Goal: Task Accomplishment & Management: Complete application form

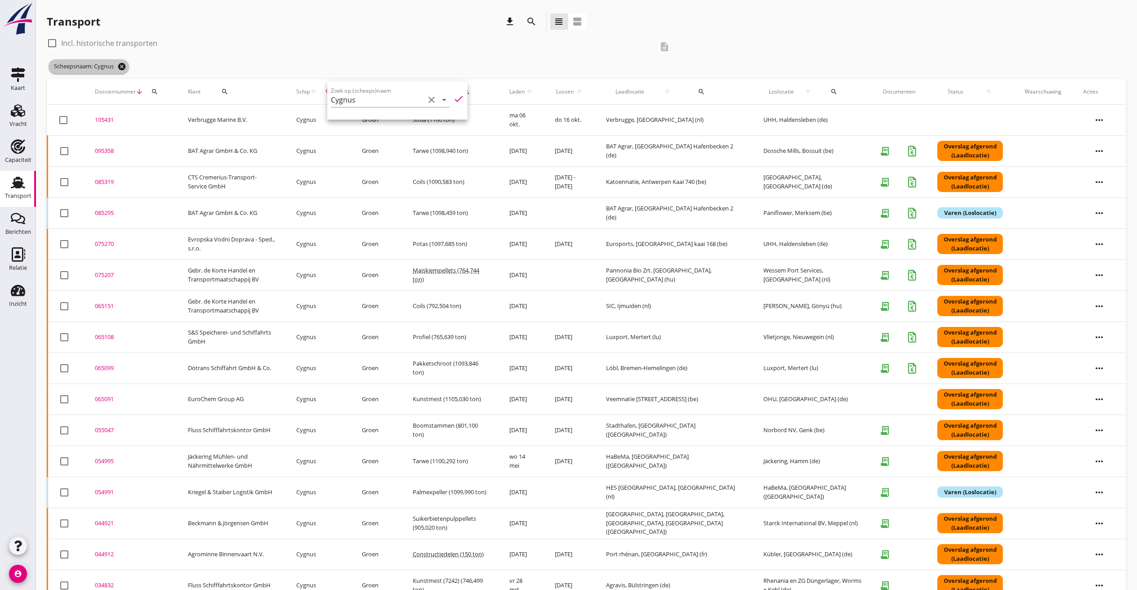
click at [119, 67] on icon "cancel" at bounding box center [121, 66] width 9 height 9
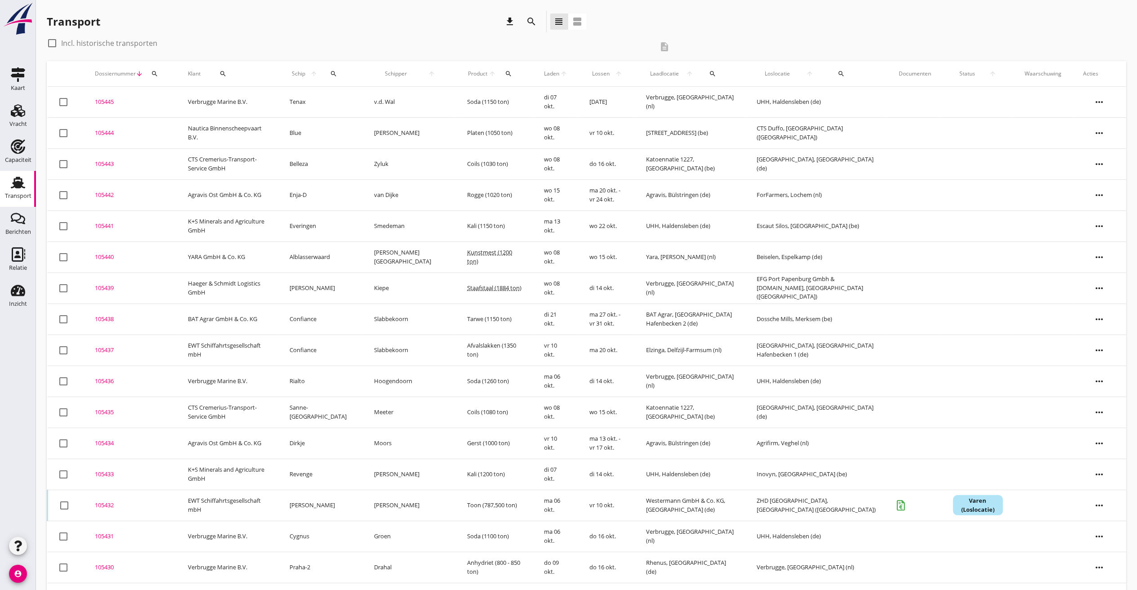
click at [899, 102] on td at bounding box center [915, 102] width 54 height 31
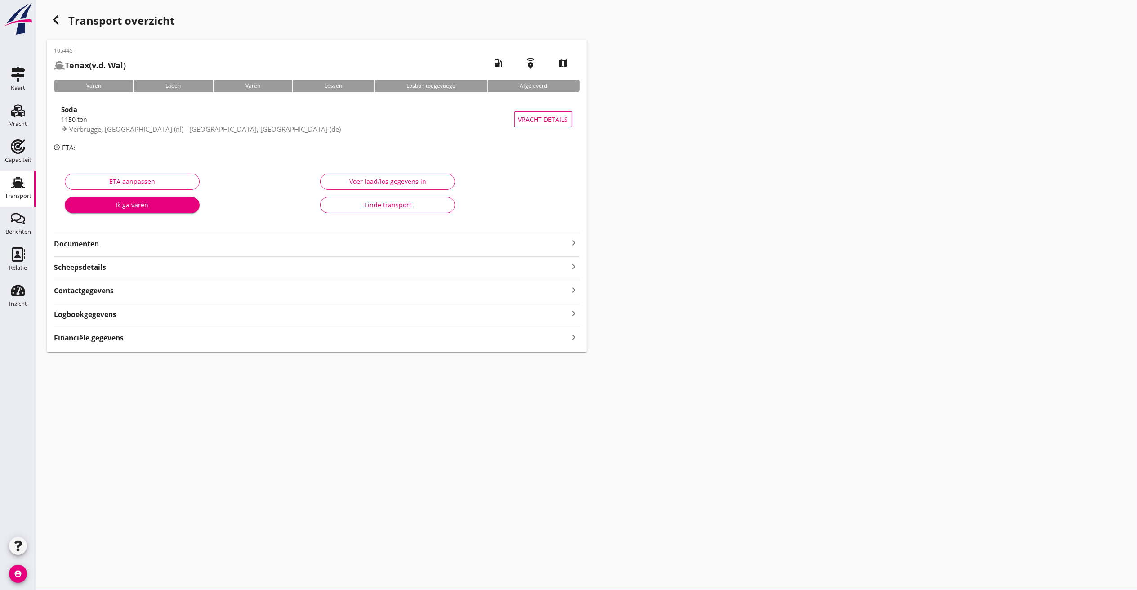
click at [54, 17] on icon "button" at bounding box center [55, 19] width 11 height 11
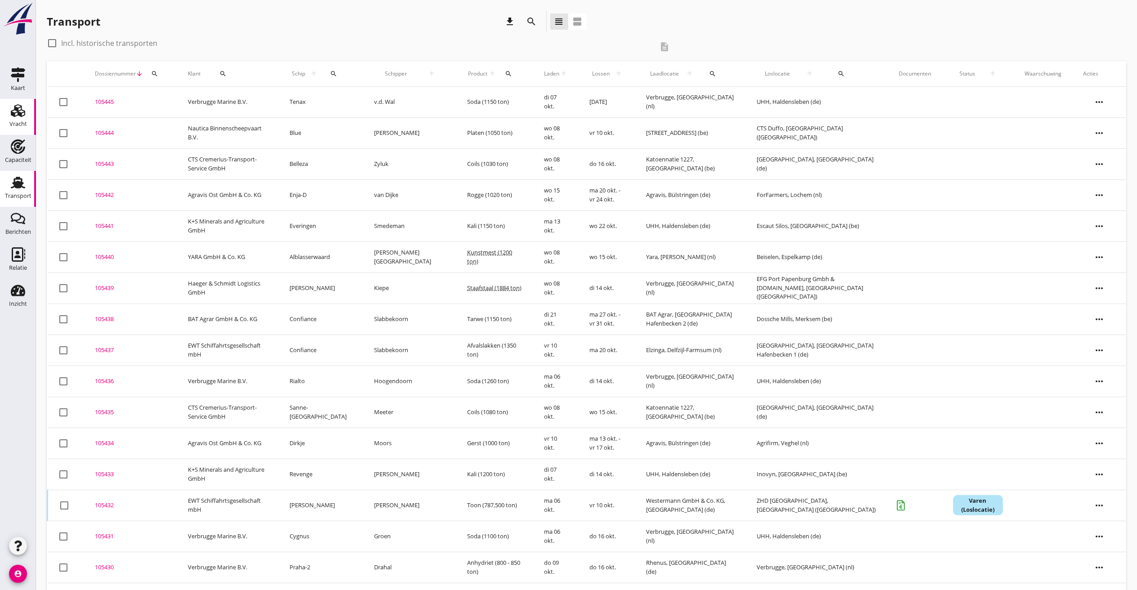
drag, startPoint x: 22, startPoint y: 116, endPoint x: 26, endPoint y: 112, distance: 5.4
click at [22, 116] on use at bounding box center [18, 110] width 14 height 13
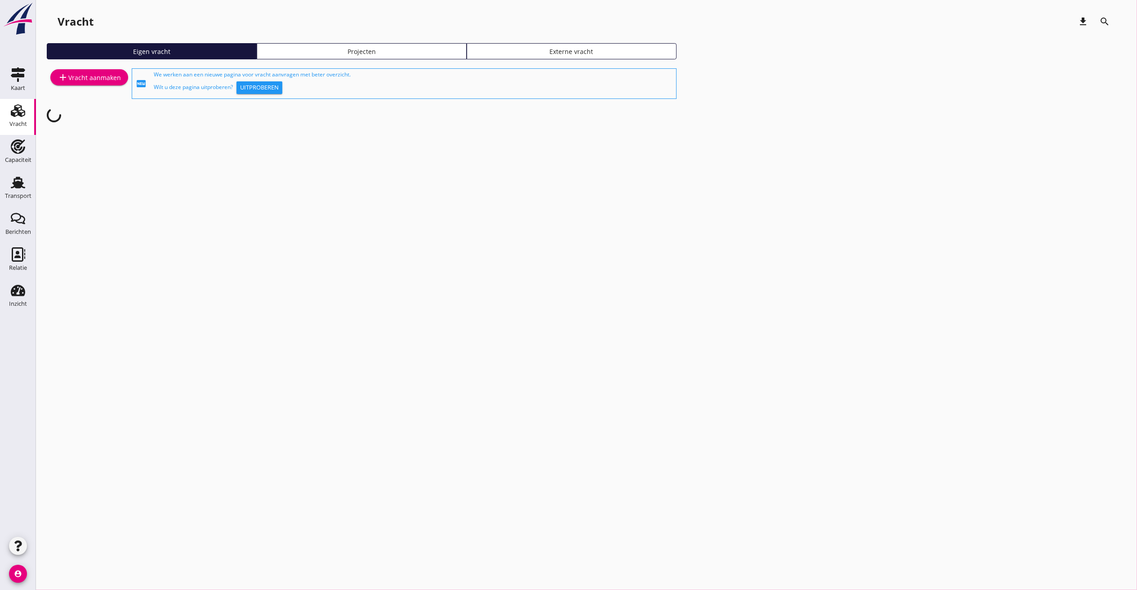
click at [94, 75] on div "add Vracht aanmaken" at bounding box center [89, 77] width 63 height 11
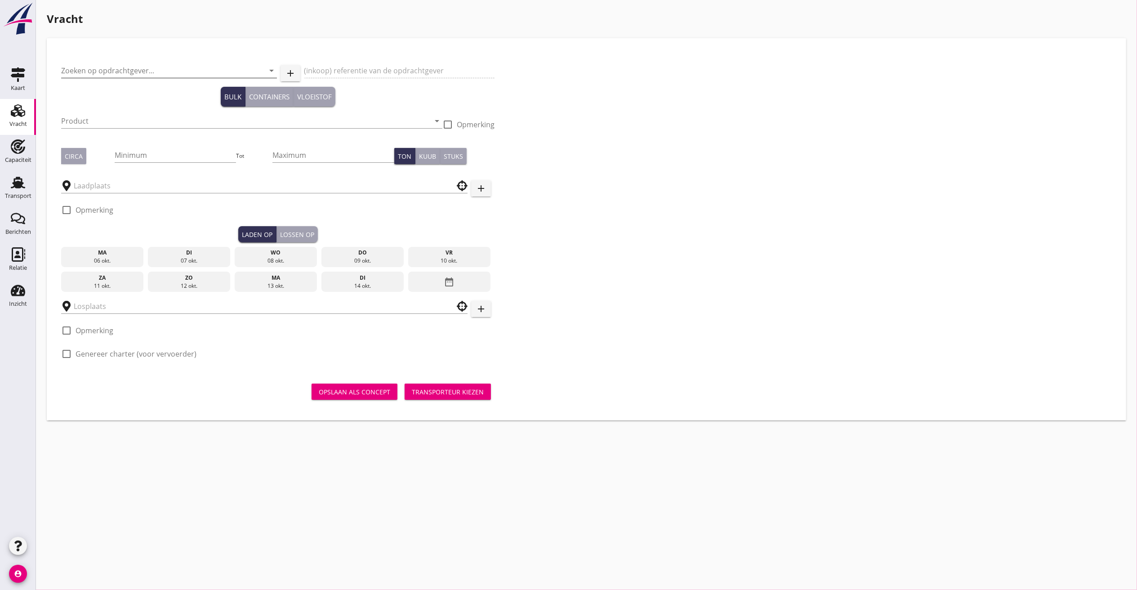
click at [98, 67] on input "Zoeken op opdrachtgever..." at bounding box center [156, 70] width 191 height 14
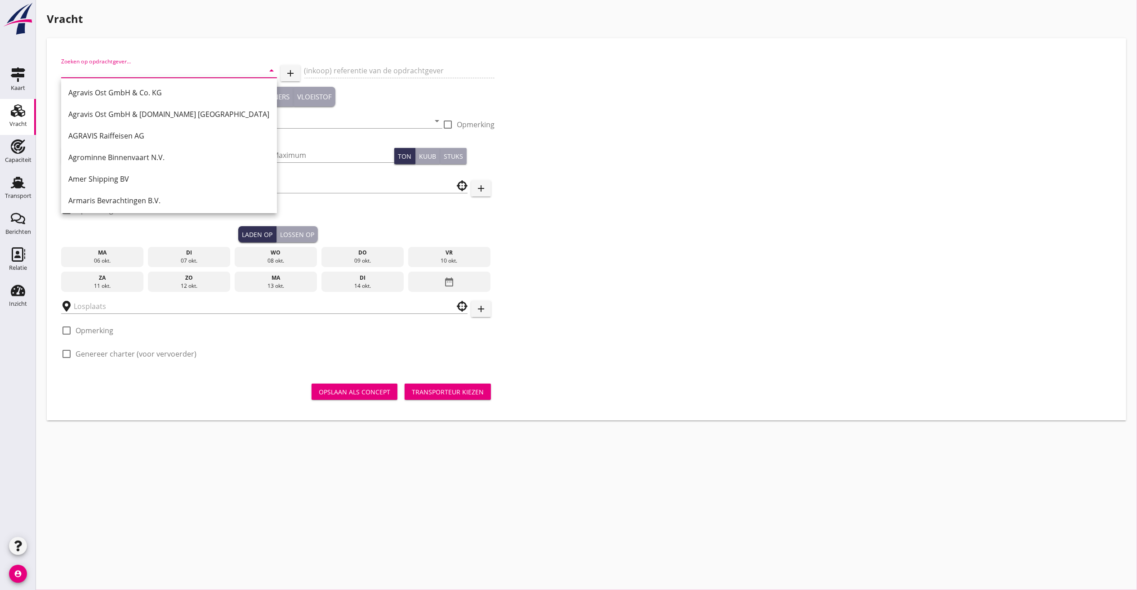
click at [95, 70] on input "Zoeken op opdrachtgever..." at bounding box center [156, 70] width 191 height 14
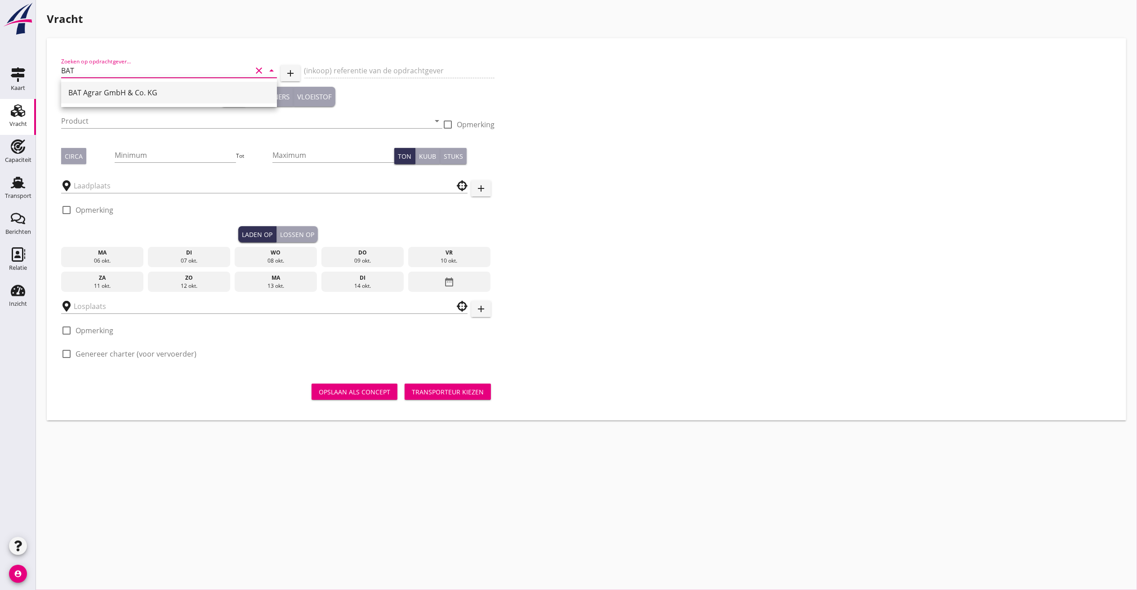
click at [90, 84] on div "BAT Agrar GmbH & Co. KG" at bounding box center [168, 93] width 201 height 22
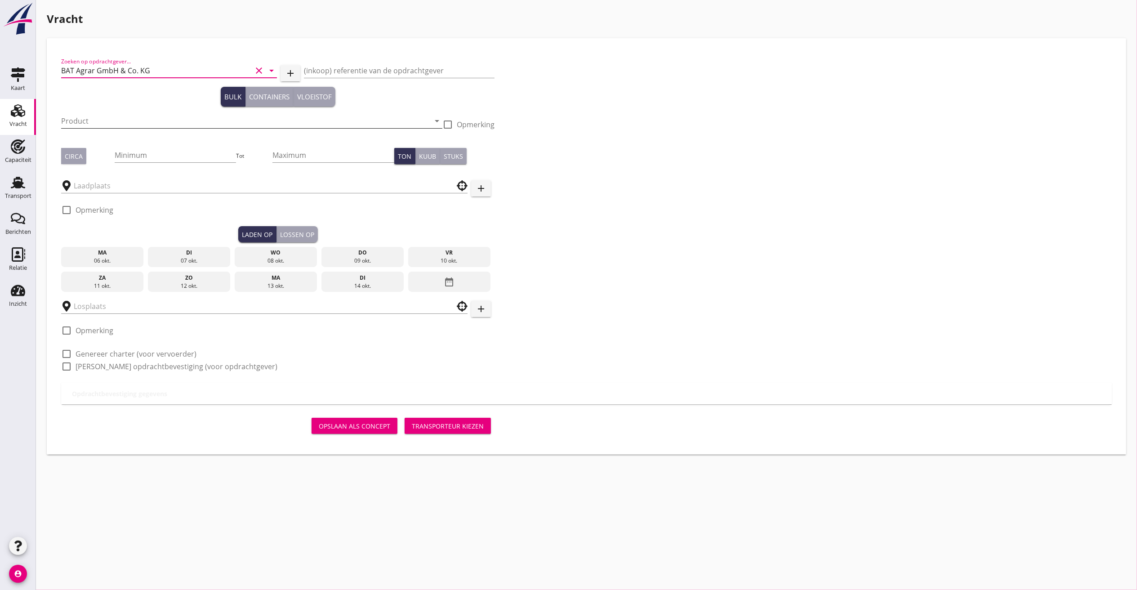
type input "BAT Agrar GmbH & Co. KG"
click at [85, 127] on input "Product" at bounding box center [245, 121] width 369 height 14
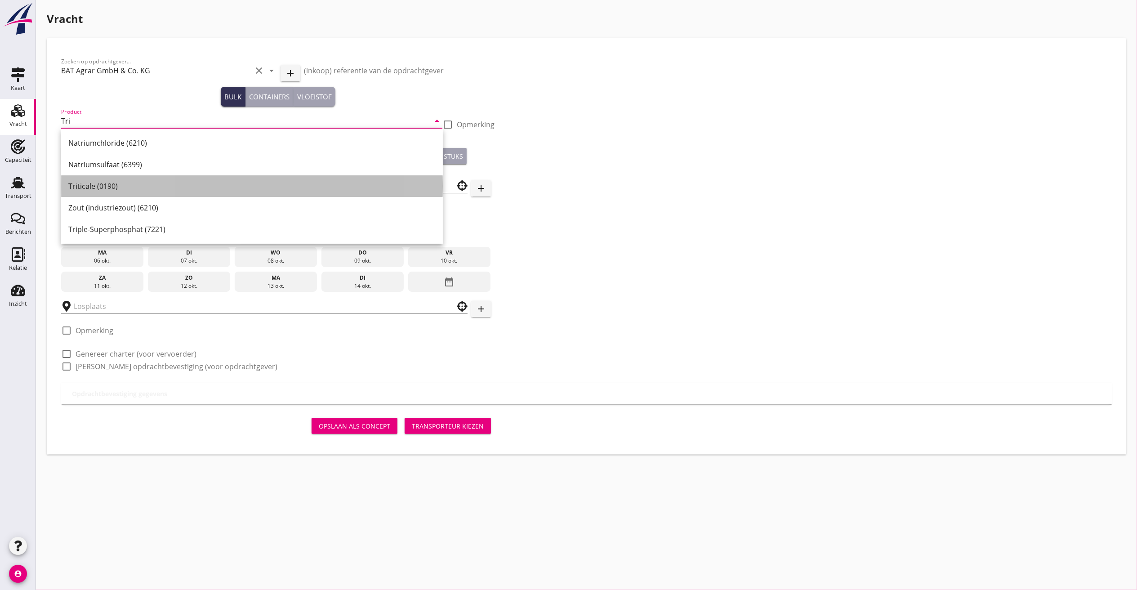
click at [123, 187] on div "Triticale (0190)" at bounding box center [251, 186] width 367 height 11
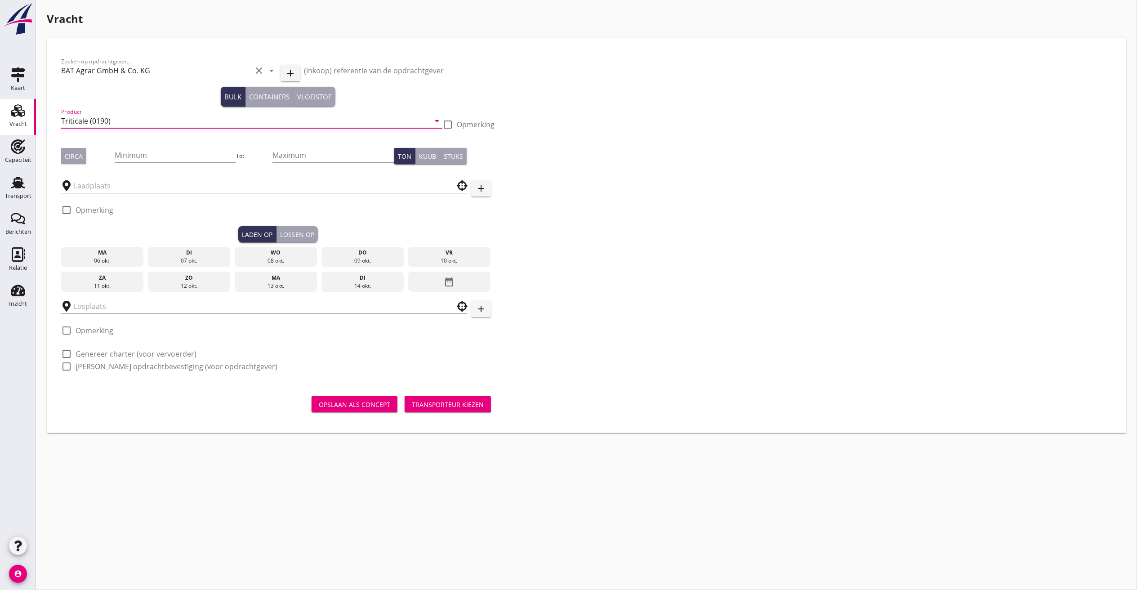
type input "Triticale (0190)"
click at [81, 154] on div "Circa" at bounding box center [74, 155] width 18 height 9
click at [120, 154] on input "Minimum" at bounding box center [176, 155] width 122 height 14
type input "1155"
click at [154, 177] on div at bounding box center [264, 183] width 406 height 20
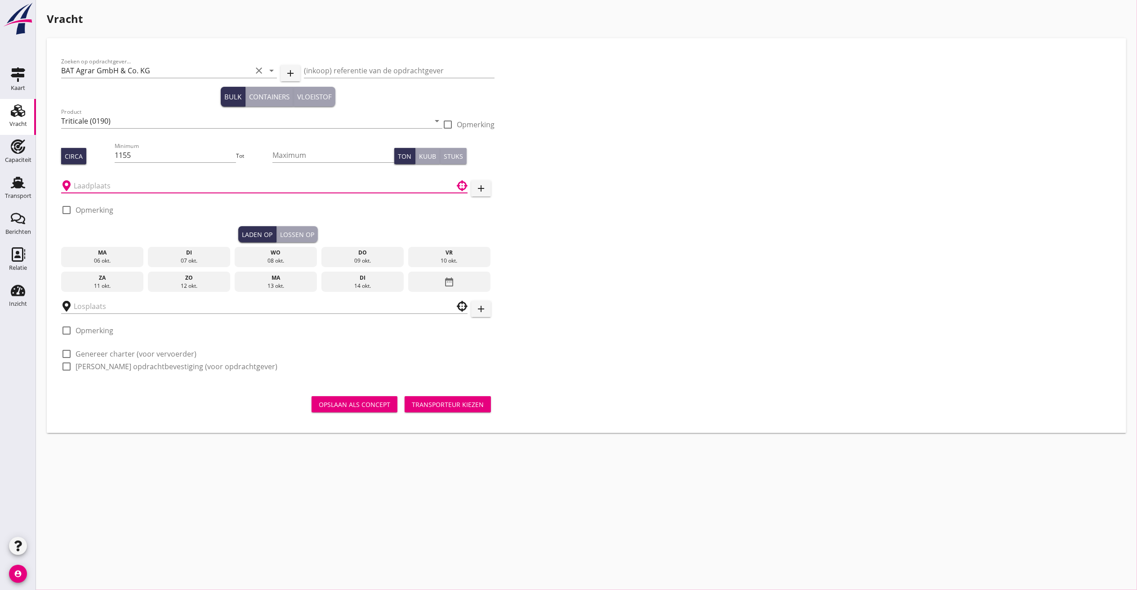
click at [150, 181] on input "text" at bounding box center [258, 185] width 369 height 14
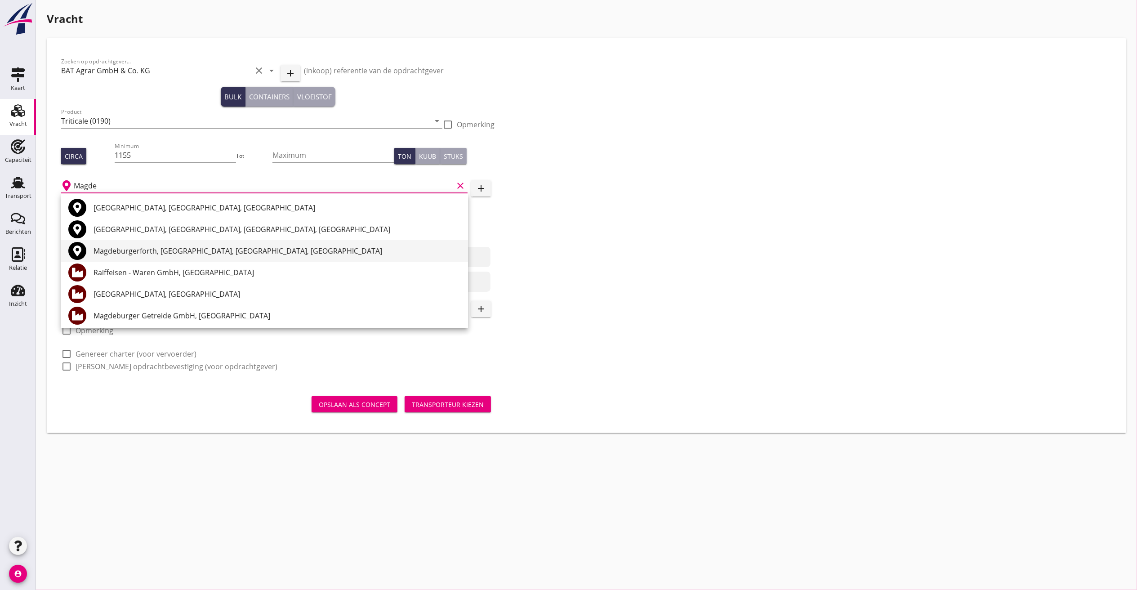
scroll to position [90, 0]
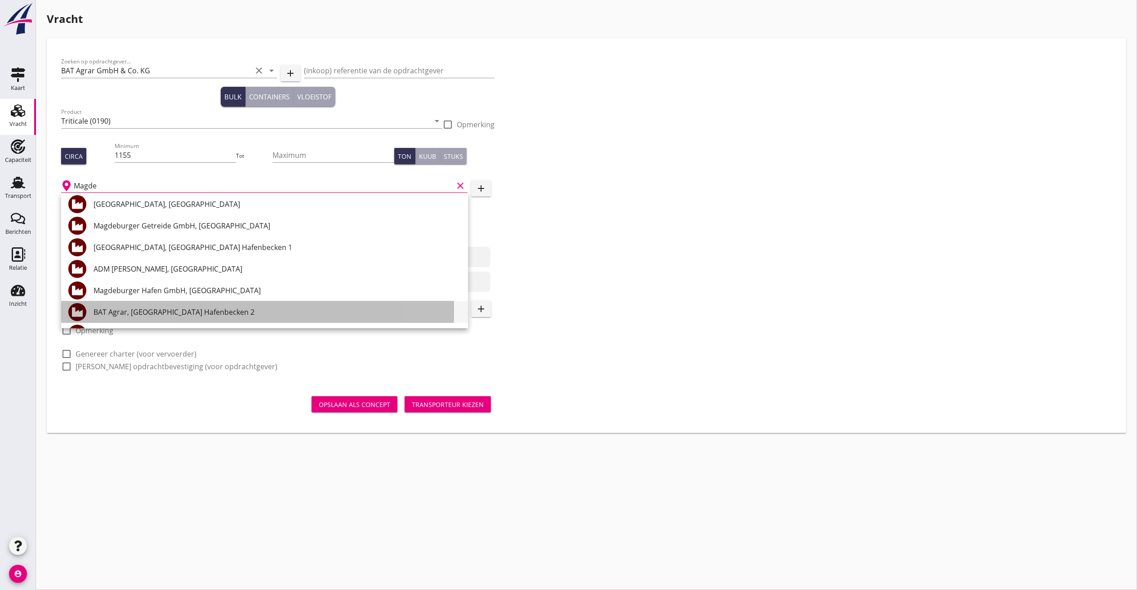
click at [182, 309] on div "BAT Agrar, [GEOGRAPHIC_DATA] Hafenbecken 2" at bounding box center [277, 312] width 367 height 11
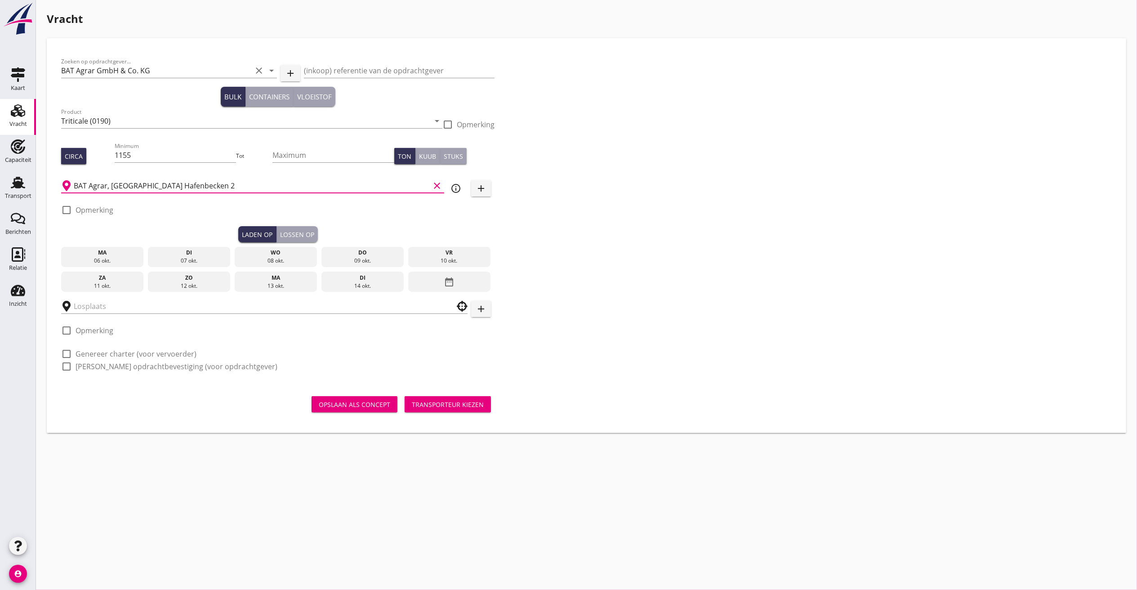
type input "BAT Agrar, [GEOGRAPHIC_DATA] Hafenbecken 2"
click at [452, 280] on icon "date_range" at bounding box center [449, 282] width 11 height 16
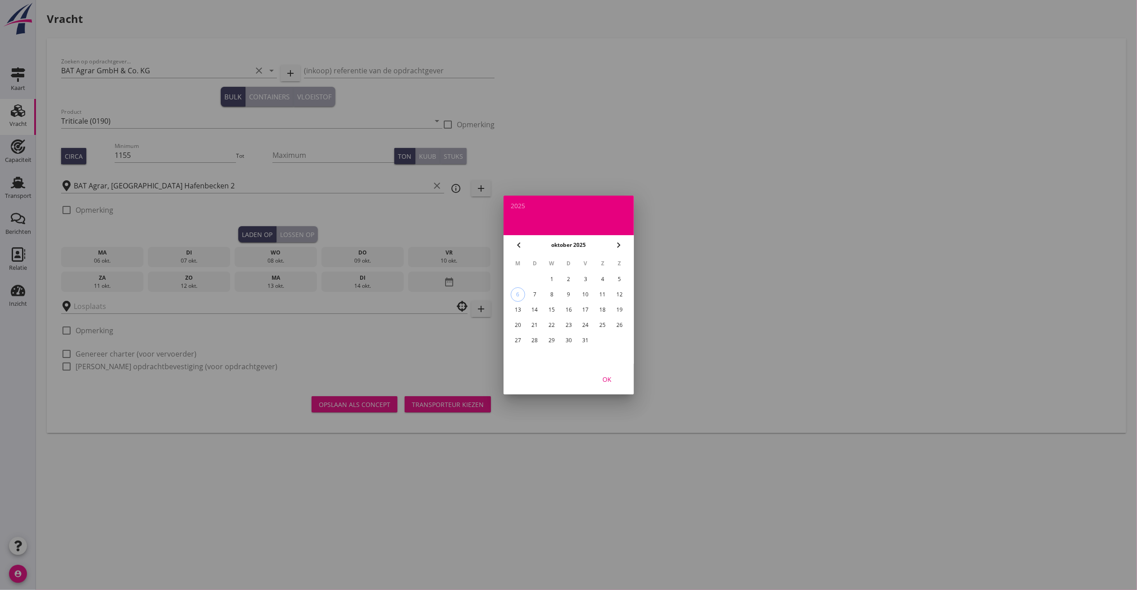
click at [583, 308] on div "17" at bounding box center [585, 310] width 14 height 14
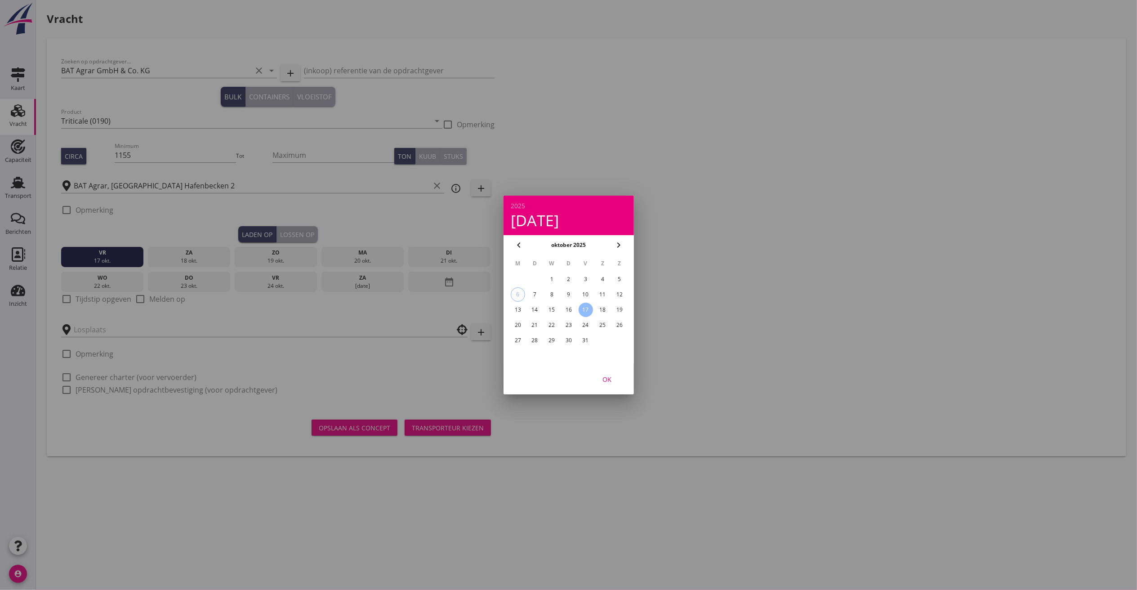
click at [95, 299] on div at bounding box center [568, 295] width 1137 height 590
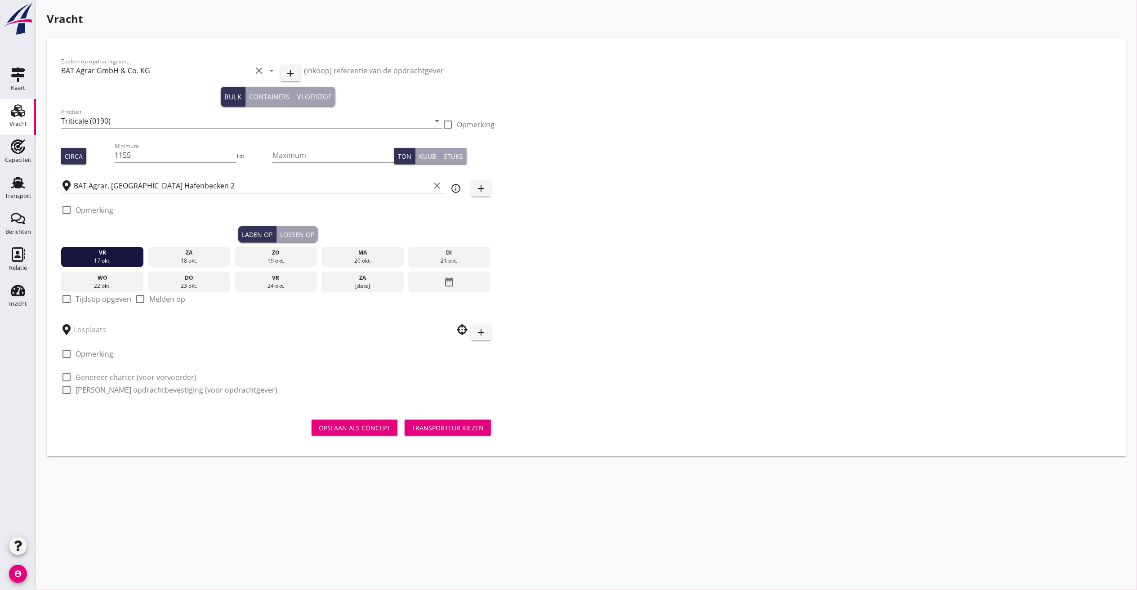
click at [58, 299] on div "Zoeken op opdrachtgever... BAT Agrar GmbH & Co. KG clear arrow_drop_down add (i…" at bounding box center [278, 229] width 441 height 353
click at [71, 297] on div at bounding box center [66, 298] width 15 height 15
checkbox input "true"
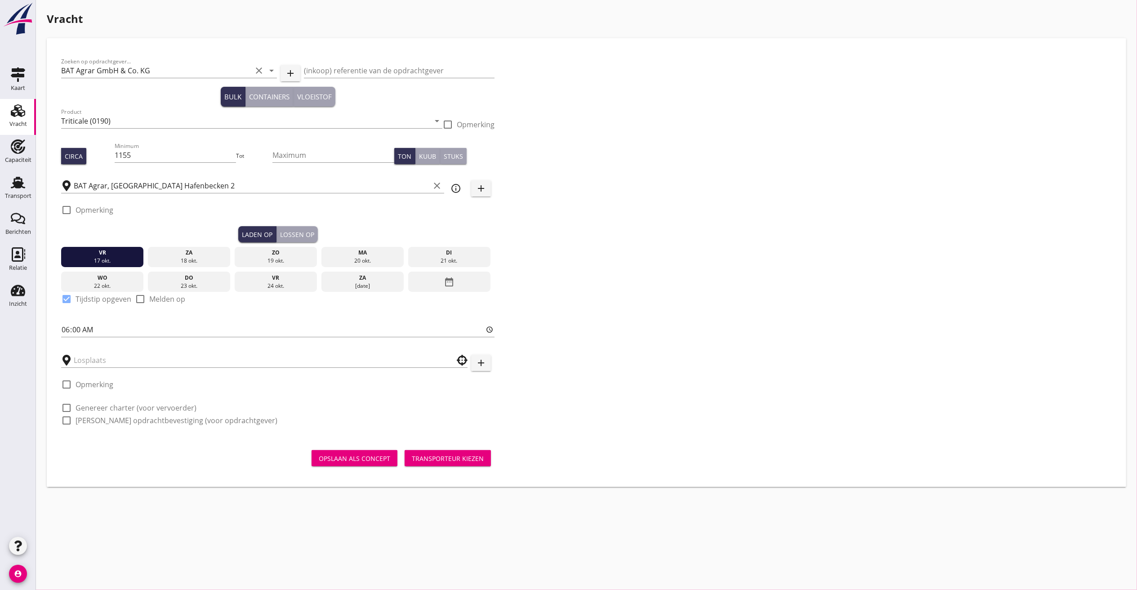
click at [104, 412] on label "Genereer charter (voor vervoerder)" at bounding box center [136, 407] width 121 height 9
checkbox input "true"
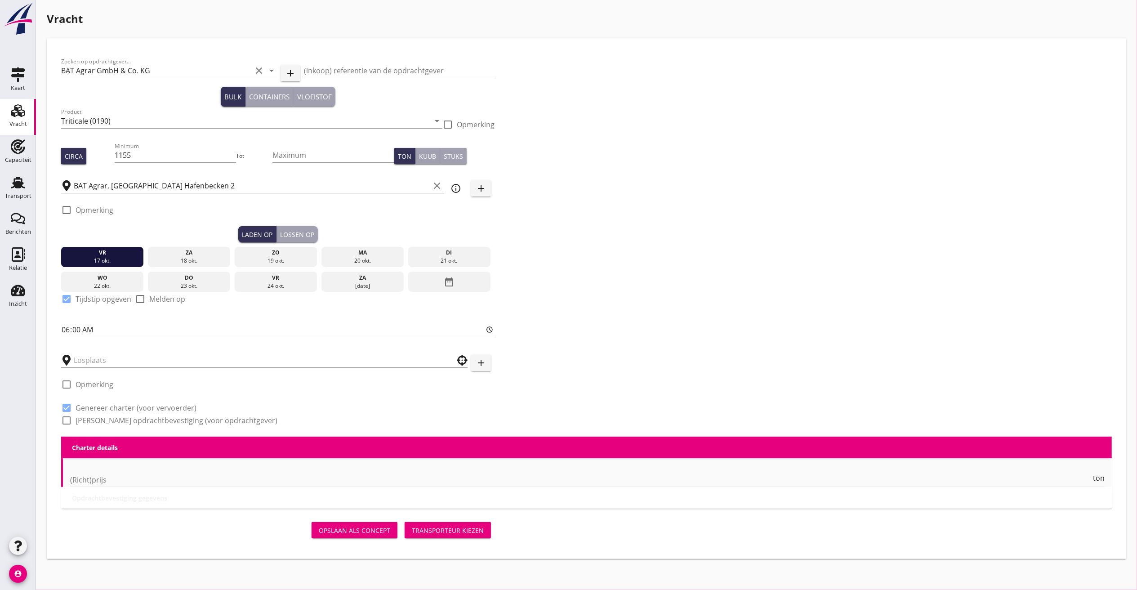
click at [96, 423] on label "[PERSON_NAME] opdrachtbevestiging (voor opdrachtgever)" at bounding box center [177, 420] width 202 height 9
checkbox input "true"
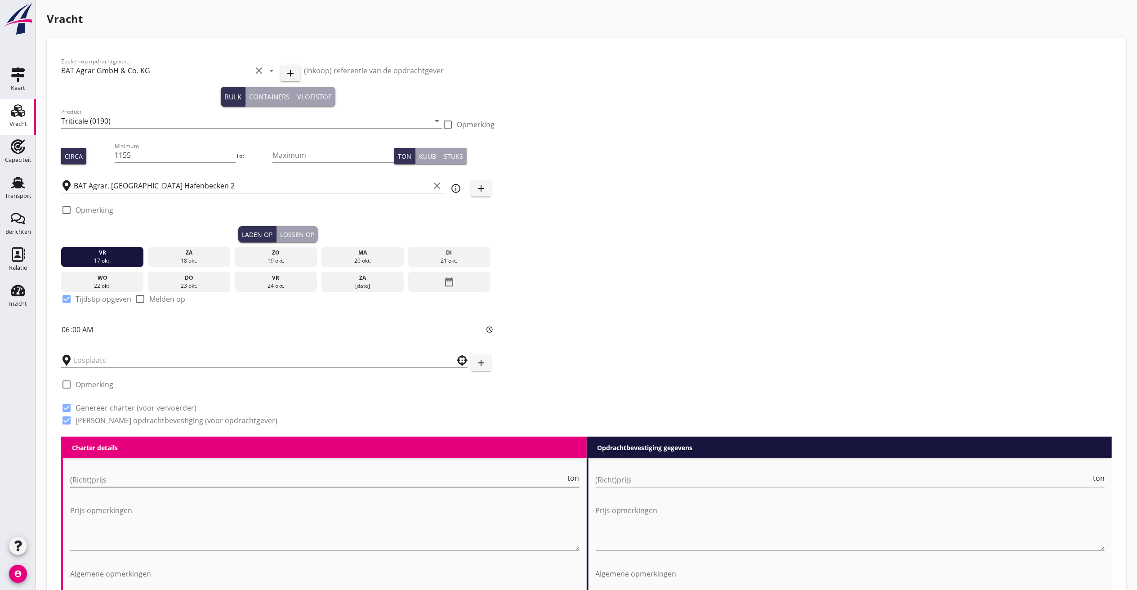
click at [141, 476] on input "(Richt)prijs" at bounding box center [318, 479] width 496 height 14
type input "14"
type input "14.00"
click at [632, 480] on input "(Richt)prijs" at bounding box center [844, 479] width 496 height 14
type input "14"
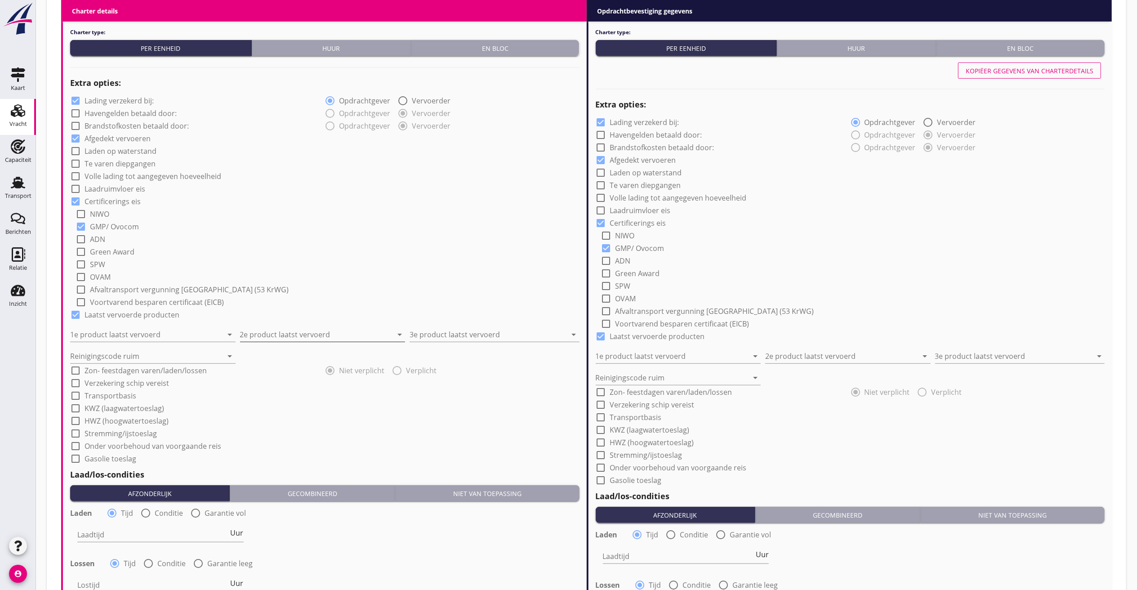
scroll to position [629, 0]
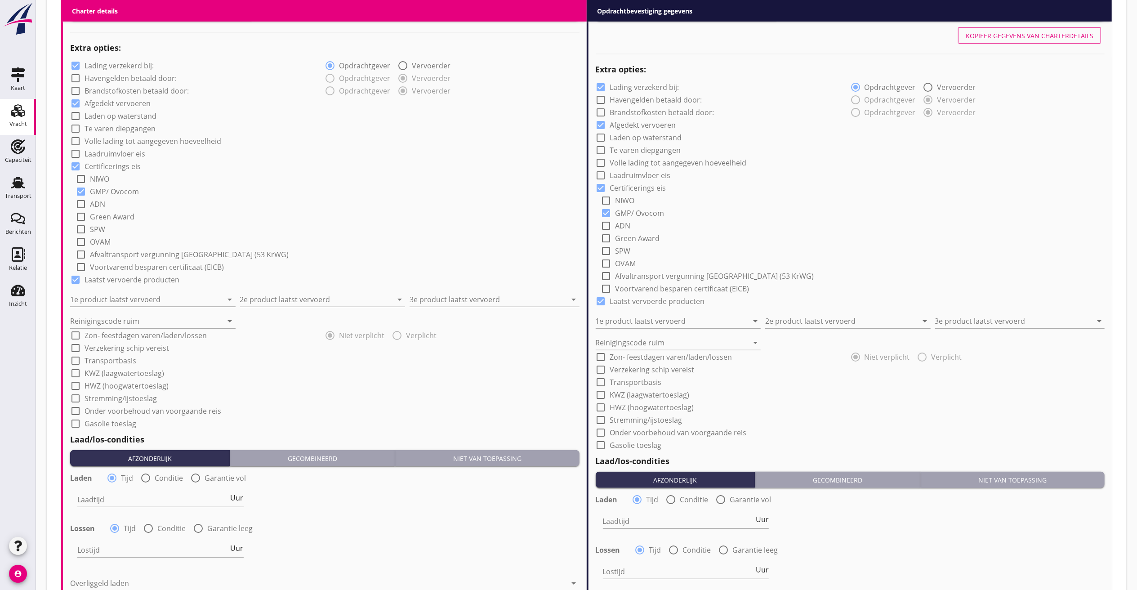
type input "14.50"
click at [153, 299] on input "1e product laatst vervoerd" at bounding box center [146, 299] width 153 height 14
type input "Soda"
type input "Tarwe"
click at [453, 295] on input "3e product laatst vervoerd" at bounding box center [488, 299] width 157 height 14
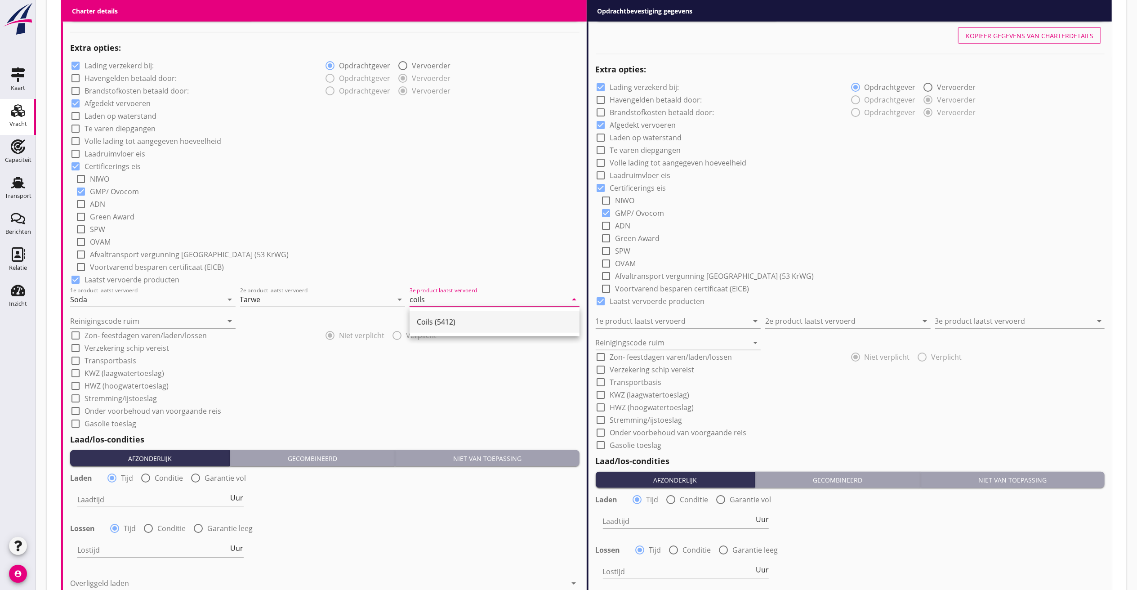
click at [451, 315] on div "Coils (5412)" at bounding box center [495, 322] width 156 height 22
type input "Coils (5412)"
drag, startPoint x: 141, startPoint y: 334, endPoint x: 132, endPoint y: 324, distance: 13.4
click at [139, 334] on label "Zon- feestdagen varen/laden/lossen" at bounding box center [146, 335] width 122 height 9
checkbox input "true"
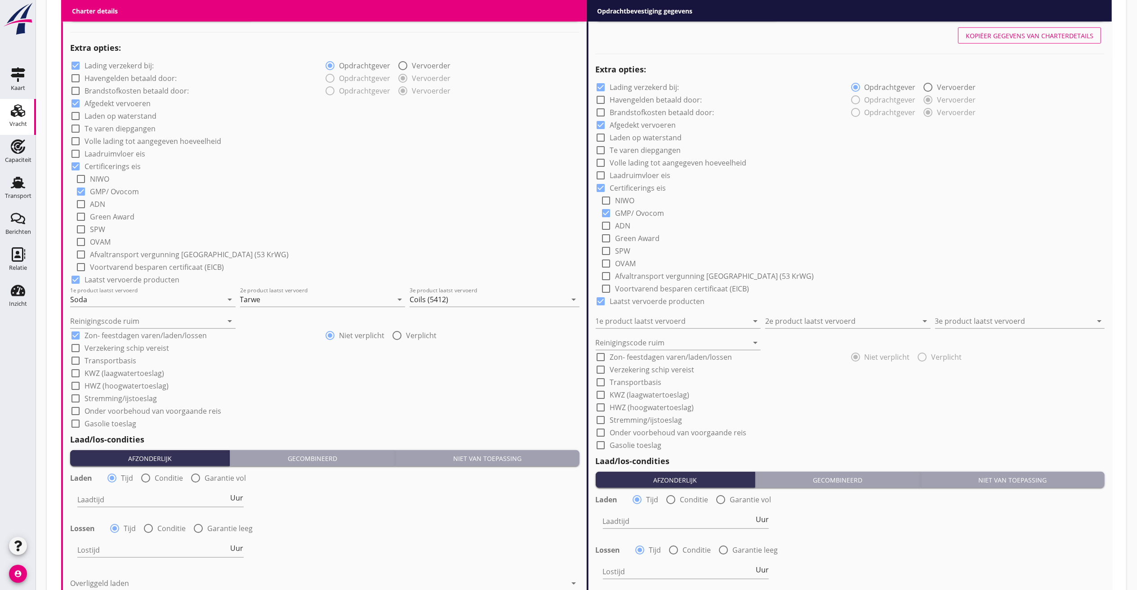
click at [129, 313] on div "Reinigingscode ruim arrow_drop_down" at bounding box center [152, 318] width 165 height 20
click at [128, 319] on input "Reinigingscode ruim" at bounding box center [146, 321] width 153 height 14
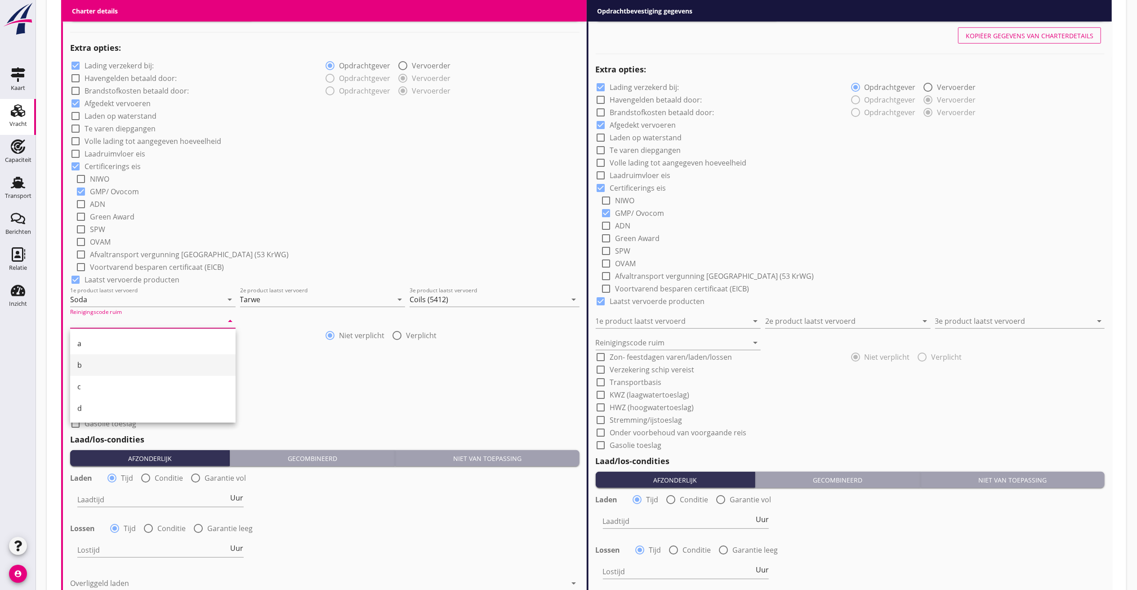
click at [80, 369] on div "b" at bounding box center [152, 365] width 151 height 11
type input "b"
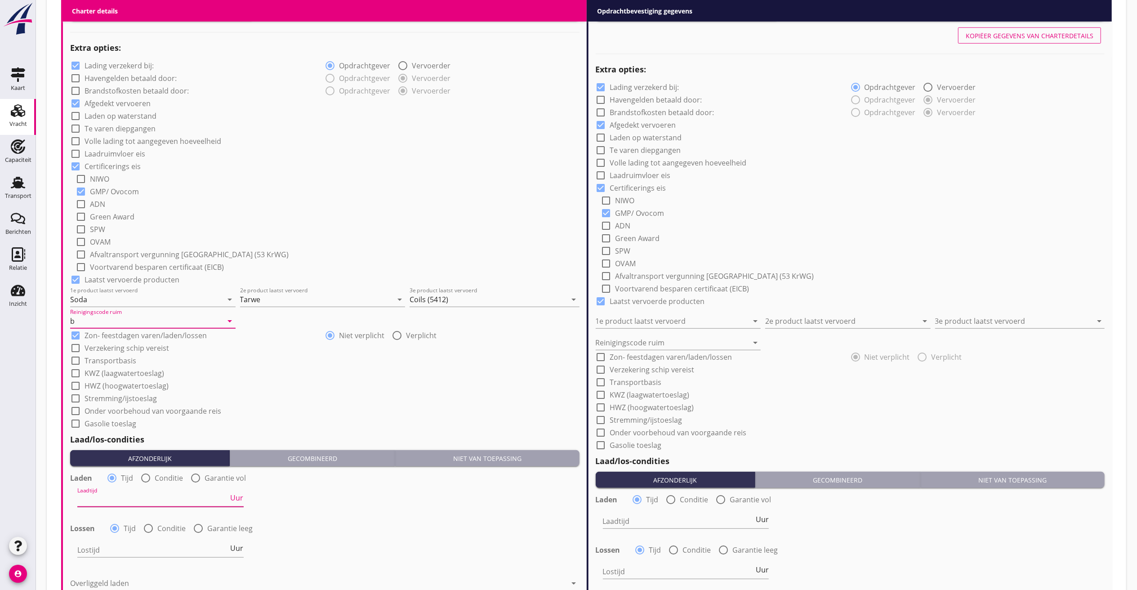
click at [117, 504] on input "Laadtijd" at bounding box center [152, 499] width 151 height 14
click at [151, 475] on div "radio_button_unchecked Conditie" at bounding box center [161, 477] width 43 height 11
click at [125, 503] on input "Laadtijd" at bounding box center [152, 499] width 151 height 14
click at [144, 476] on div at bounding box center [145, 477] width 15 height 15
radio input "false"
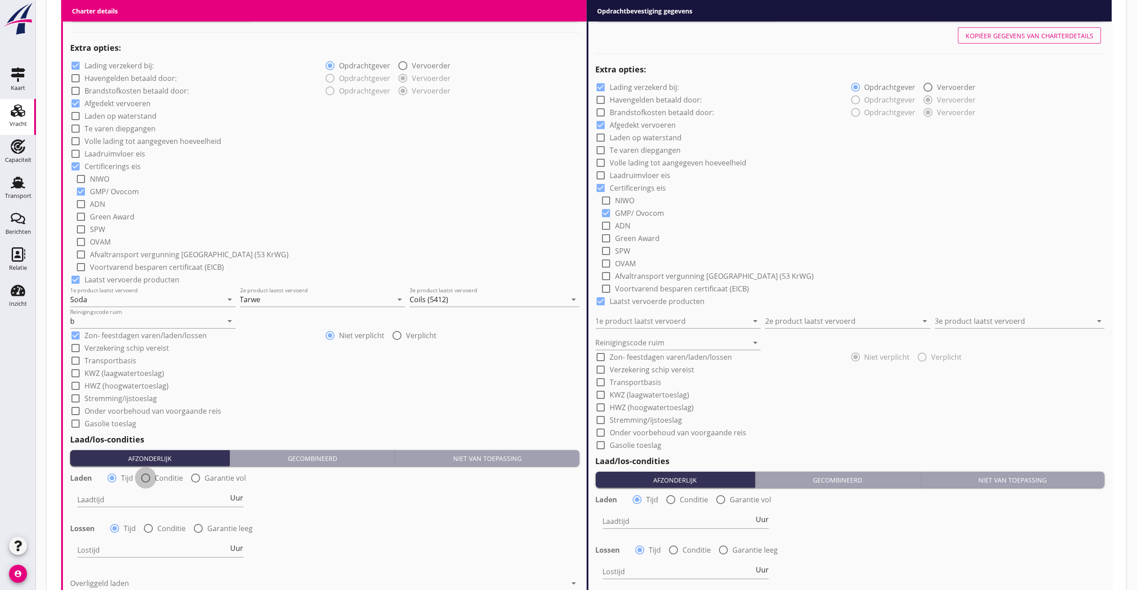
radio input "true"
click at [135, 497] on div at bounding box center [195, 499] width 237 height 14
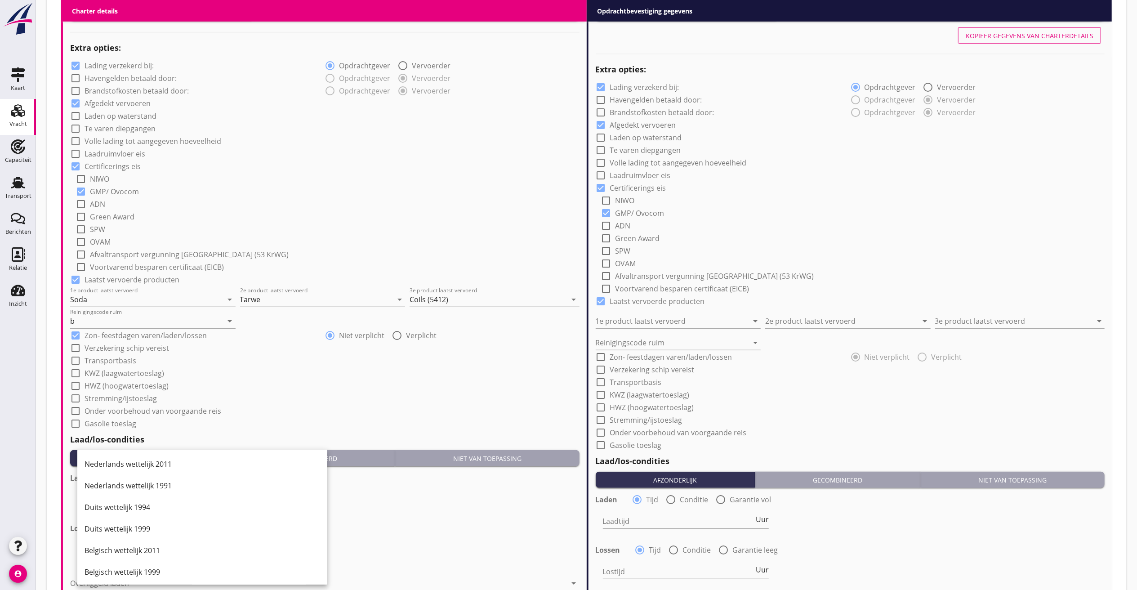
click at [439, 495] on div "Laadtijd condities arrow_drop_down" at bounding box center [324, 500] width 511 height 32
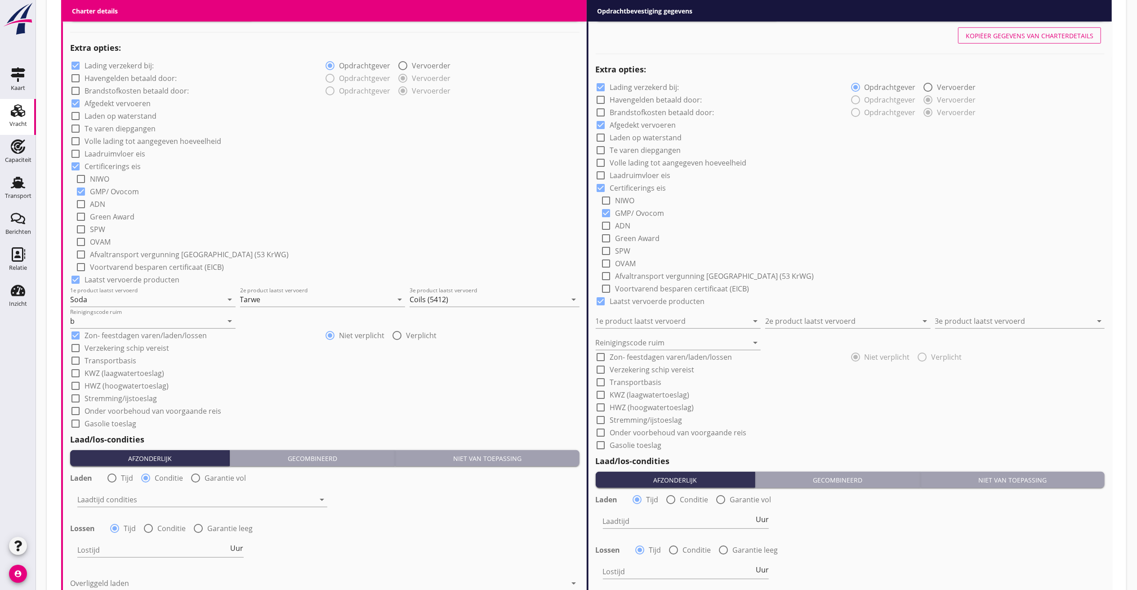
click at [116, 485] on div "Laadtijd condities arrow_drop_down" at bounding box center [202, 500] width 252 height 32
click at [108, 476] on div at bounding box center [111, 477] width 15 height 15
radio input "true"
click at [236, 499] on span "Uur" at bounding box center [237, 497] width 13 height 7
type input "2"
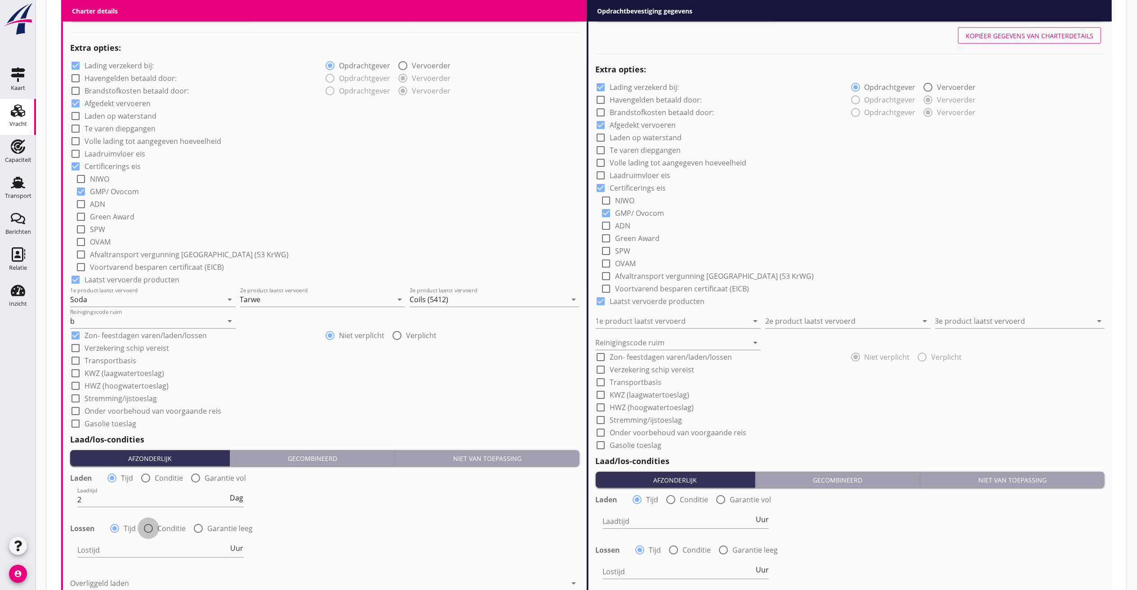
click at [150, 527] on div at bounding box center [148, 528] width 15 height 15
radio input "false"
radio input "true"
click at [146, 543] on div at bounding box center [195, 550] width 237 height 14
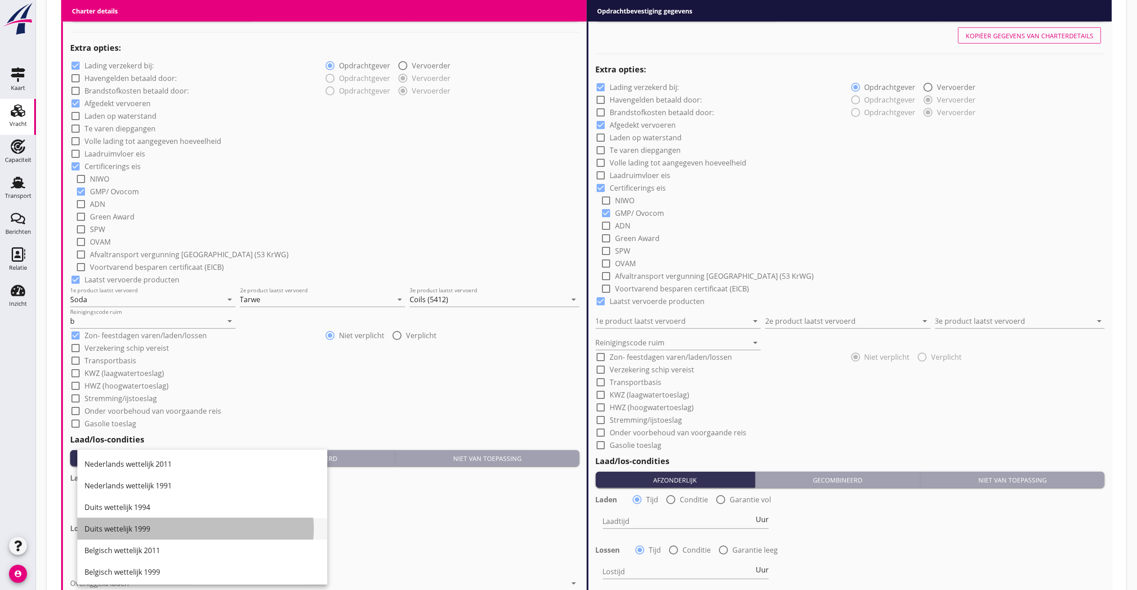
click at [149, 528] on div "Duits wettelijk 1999" at bounding box center [203, 528] width 236 height 11
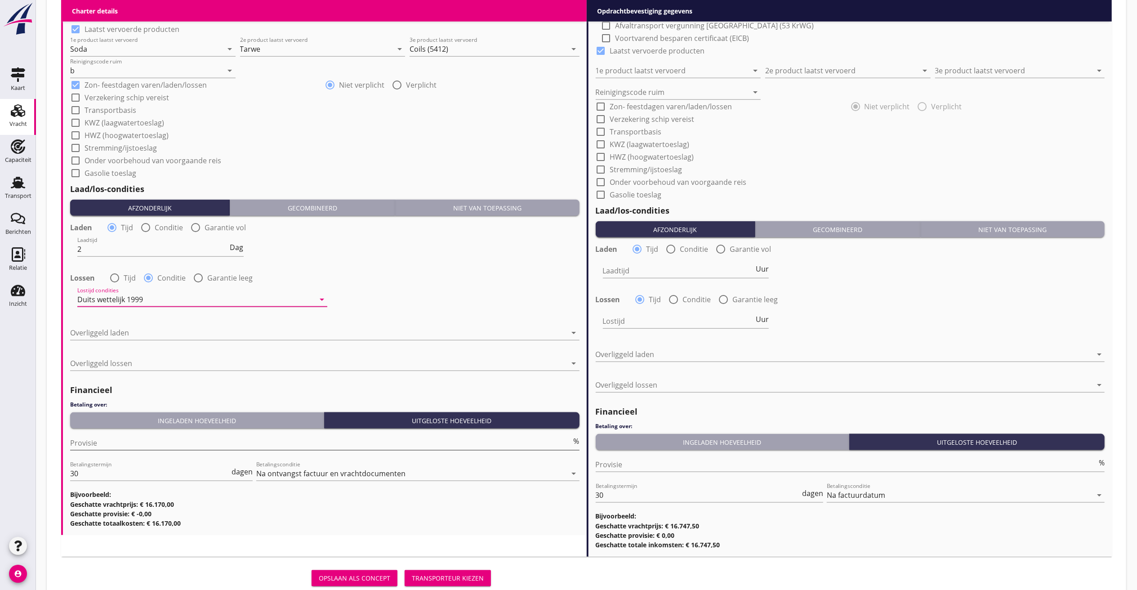
scroll to position [899, 0]
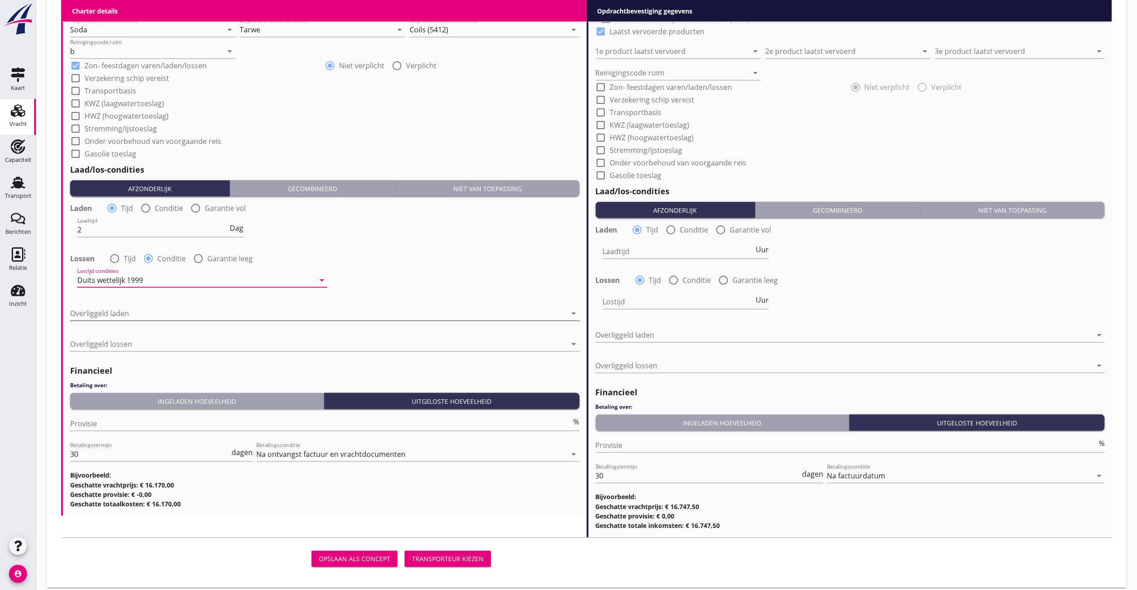
click at [146, 313] on div at bounding box center [318, 313] width 497 height 14
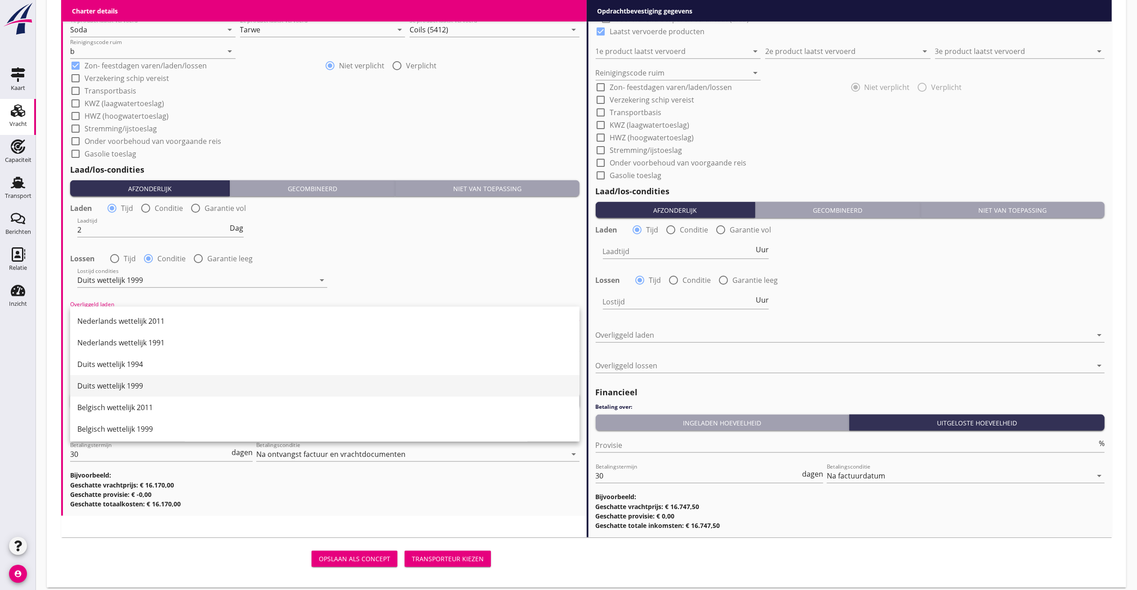
click at [139, 389] on div "Duits wettelijk 1999" at bounding box center [324, 385] width 495 height 11
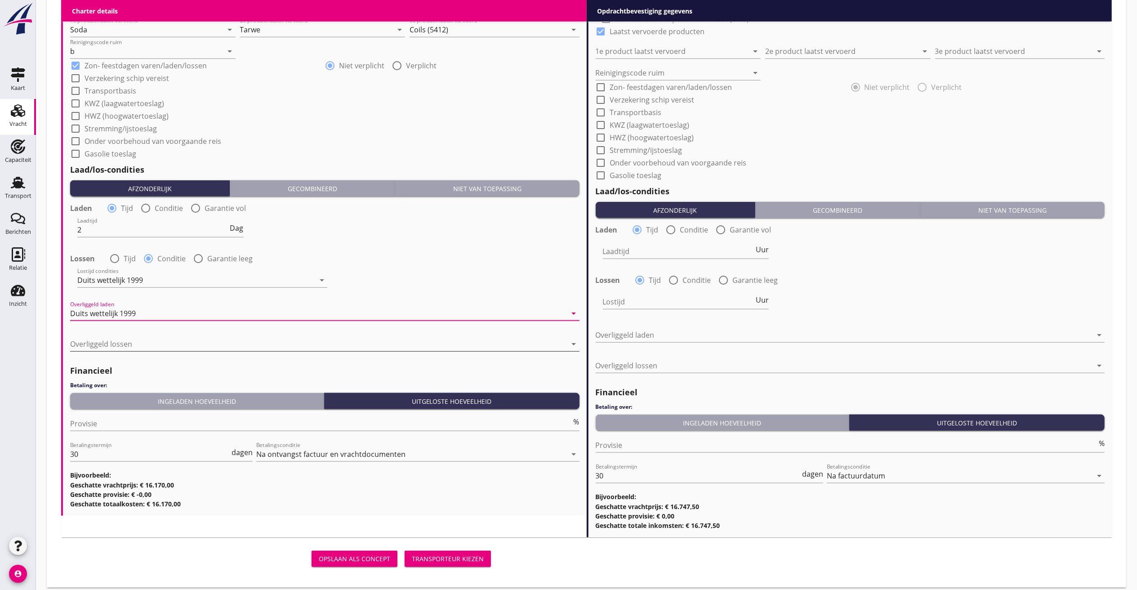
click at [135, 348] on div at bounding box center [318, 344] width 497 height 14
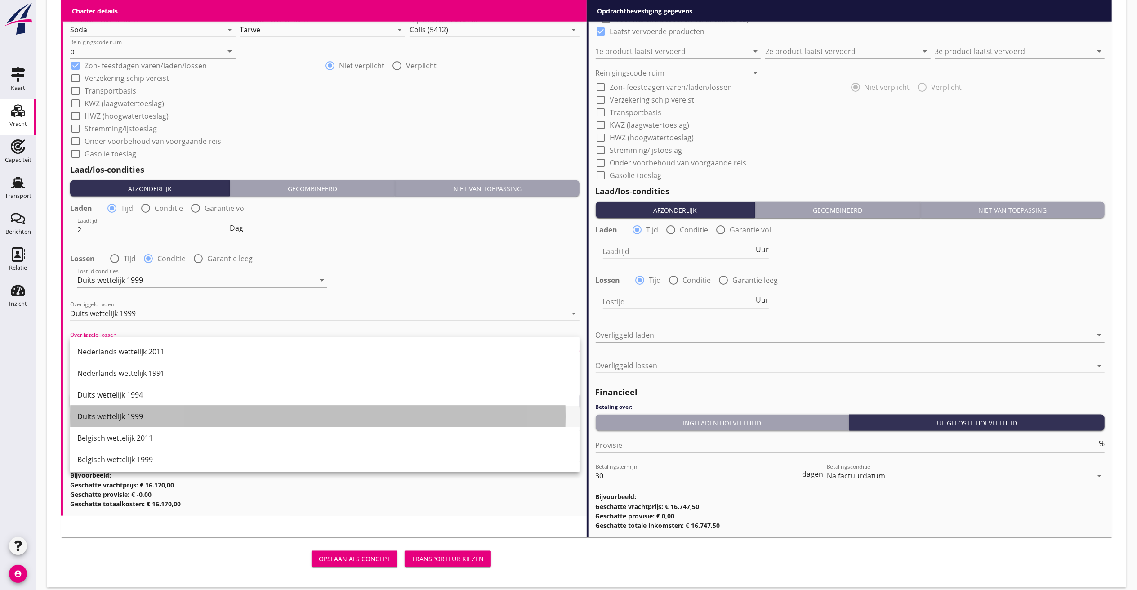
click at [146, 413] on div "Duits wettelijk 1999" at bounding box center [324, 416] width 495 height 11
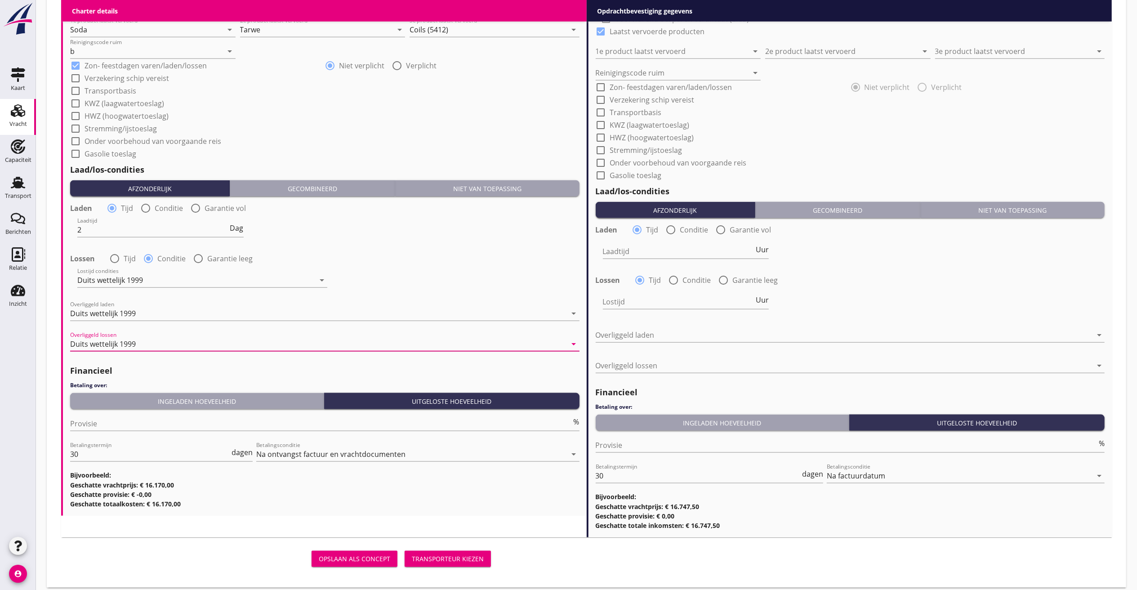
click at [156, 405] on div "Ingeladen hoeveelheid" at bounding box center [197, 400] width 246 height 9
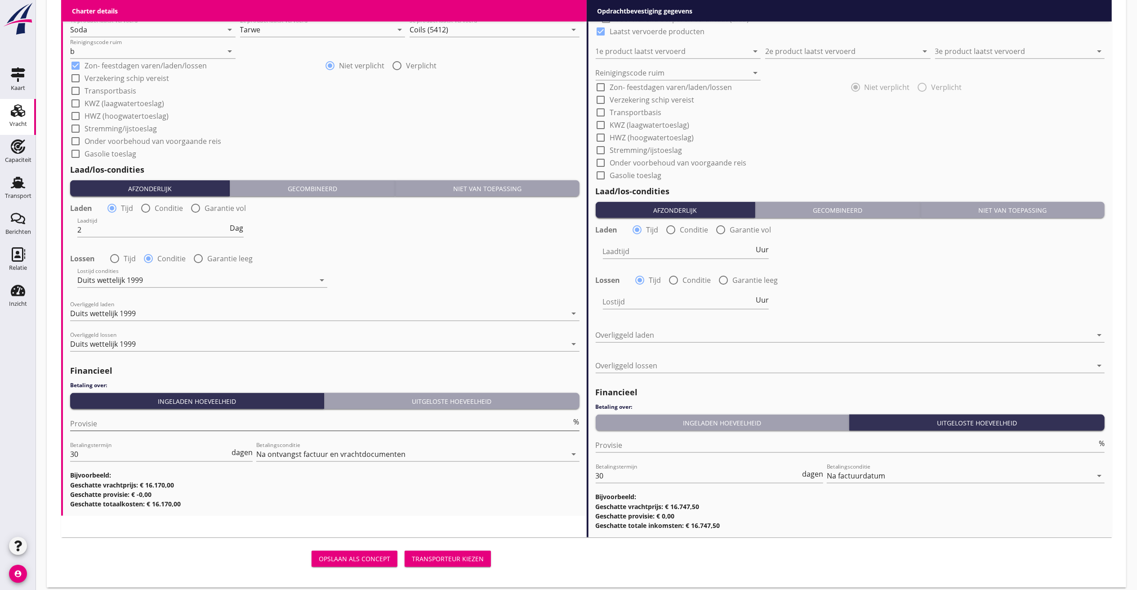
click at [147, 423] on input "Provisie" at bounding box center [321, 423] width 502 height 14
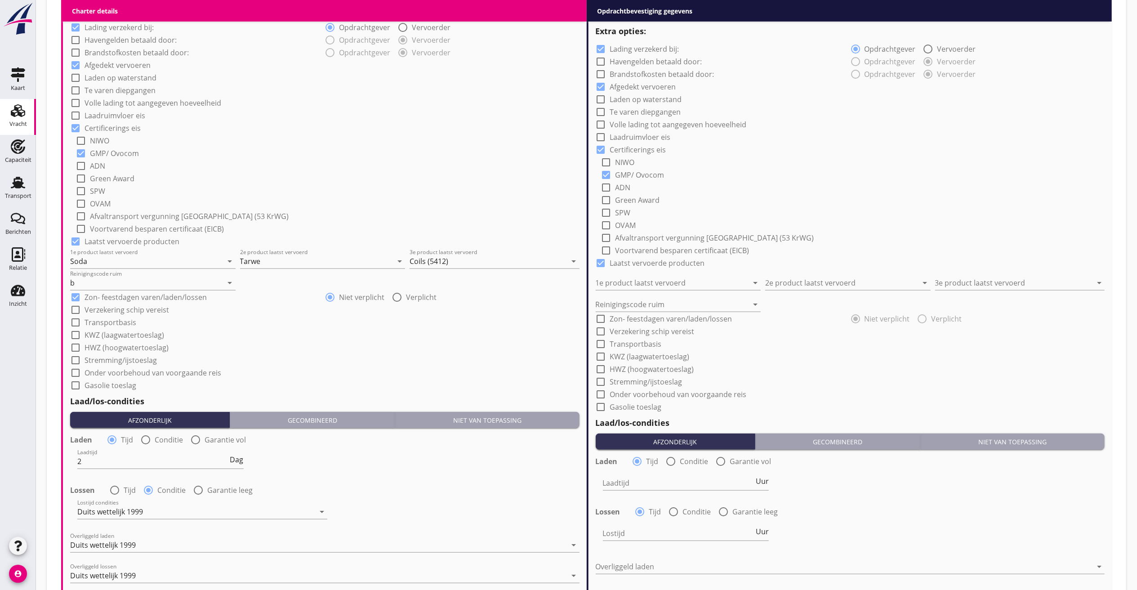
scroll to position [719, 0]
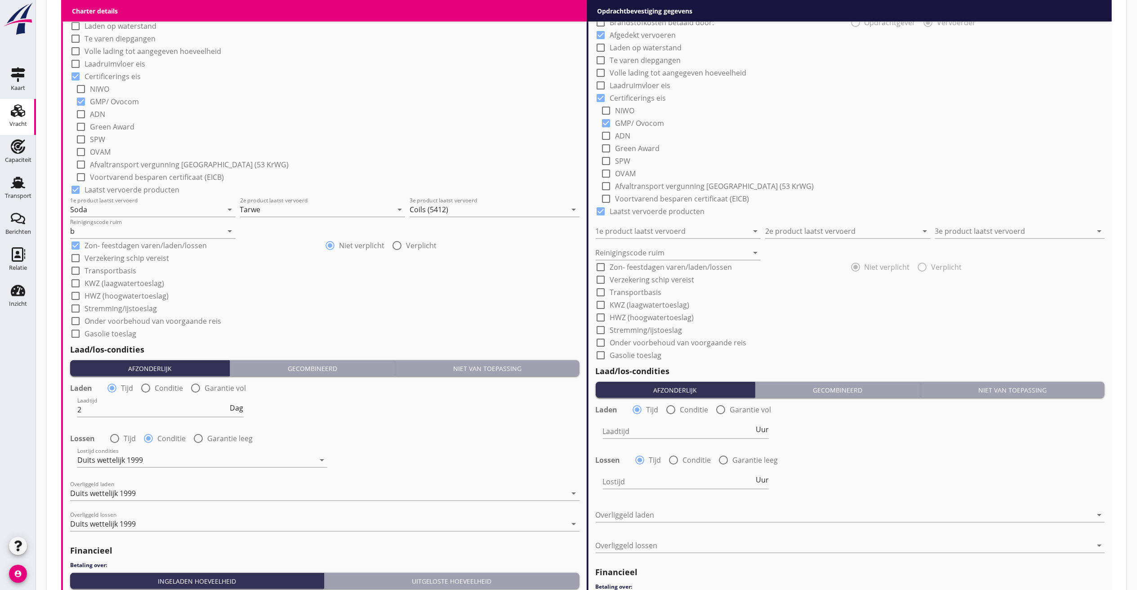
type input "5"
click at [120, 257] on label "Verzekering schip vereist" at bounding box center [127, 258] width 85 height 9
checkbox input "true"
click at [87, 270] on label "Transportbasis" at bounding box center [111, 270] width 52 height 9
checkbox input "true"
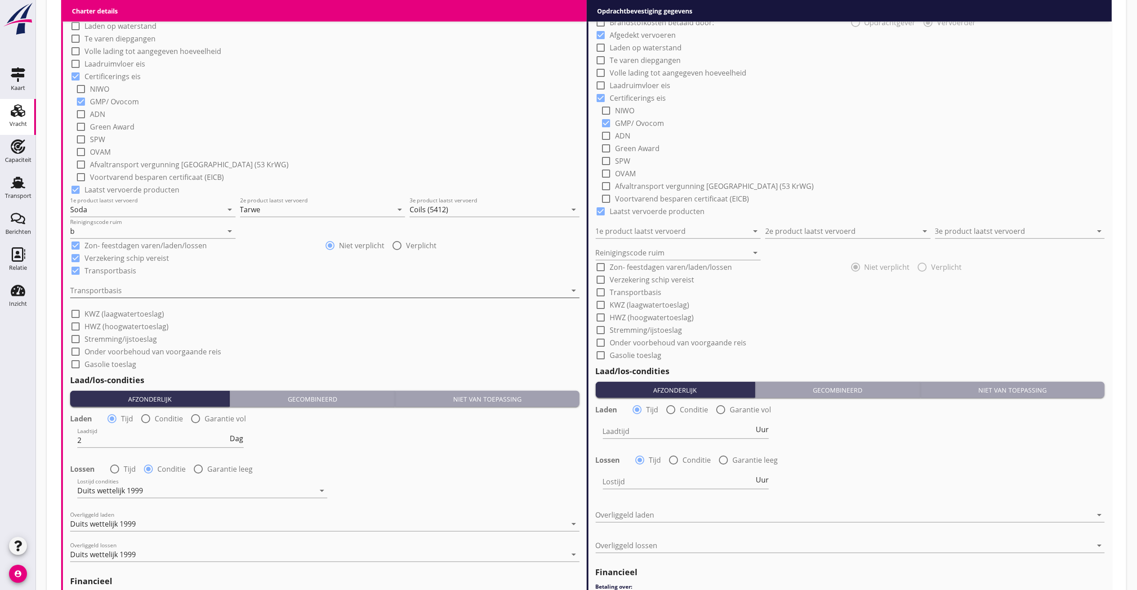
click at [112, 288] on div at bounding box center [318, 290] width 497 height 14
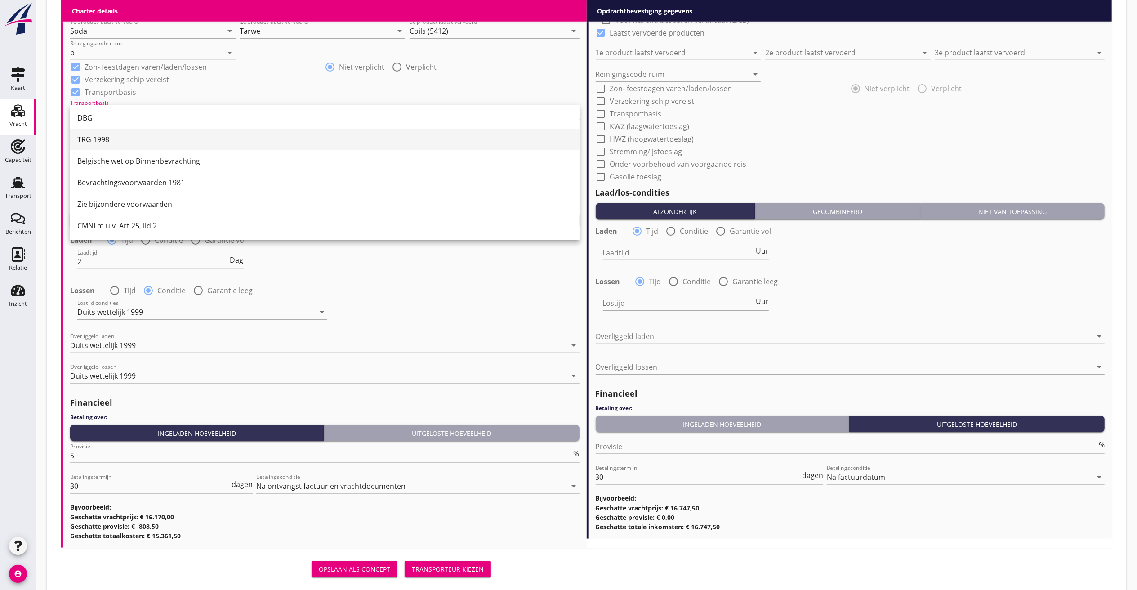
scroll to position [917, 0]
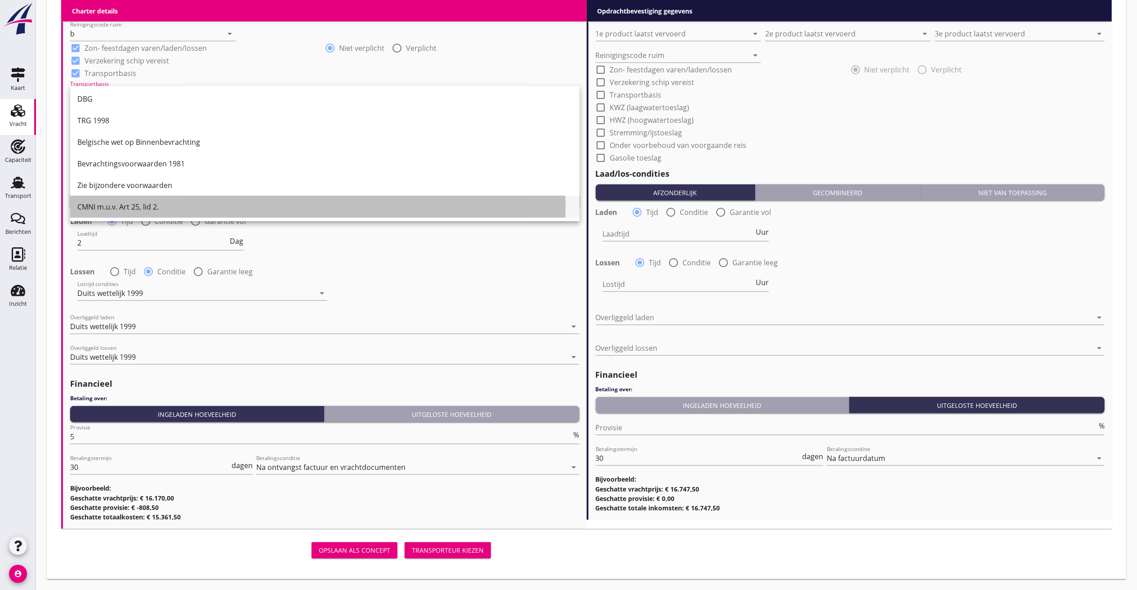
click at [117, 211] on div "CMNI m.u.v. Art 25, lid 2." at bounding box center [324, 206] width 495 height 11
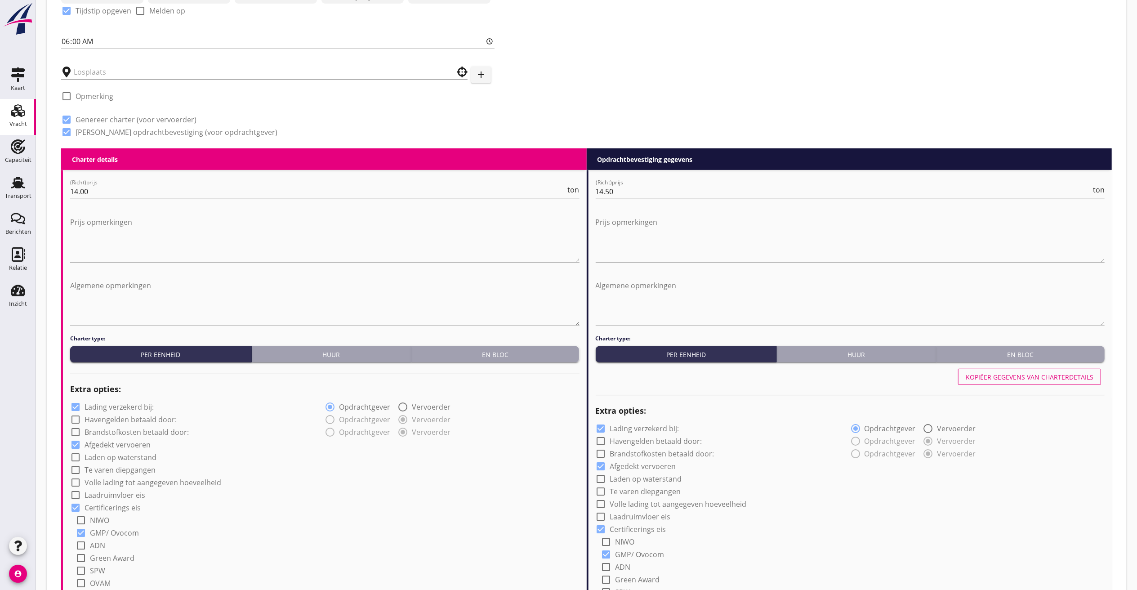
scroll to position [288, 0]
click at [1035, 376] on div "Kopiëer gegevens van charterdetails" at bounding box center [1030, 377] width 128 height 9
type input "Soda"
type input "Tarwe"
type input "Coils (5412)"
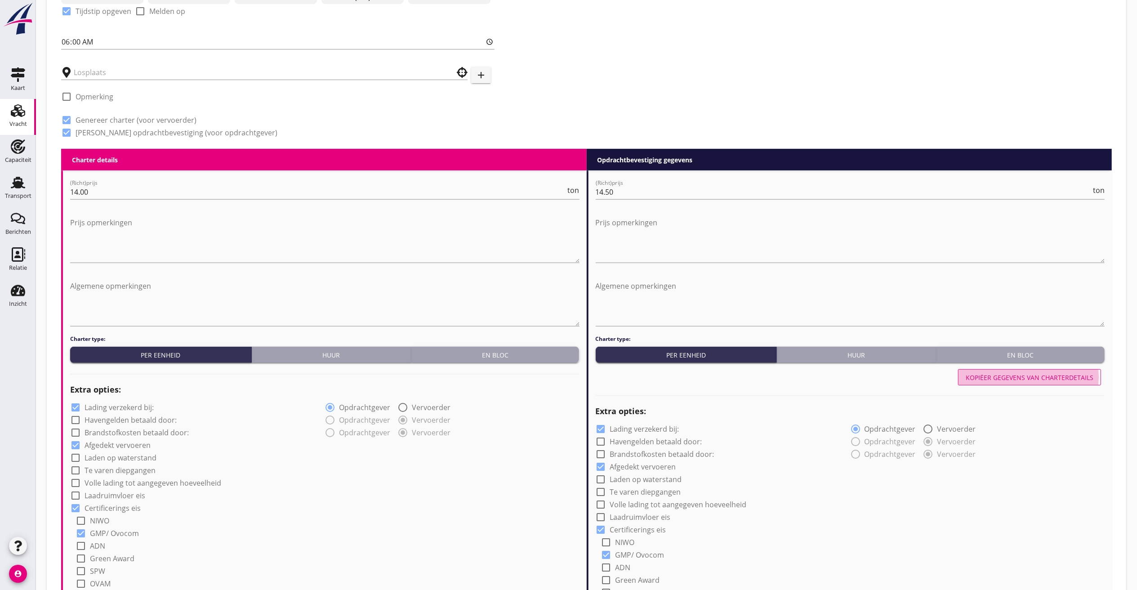
type input "b"
checkbox input "true"
type input "2"
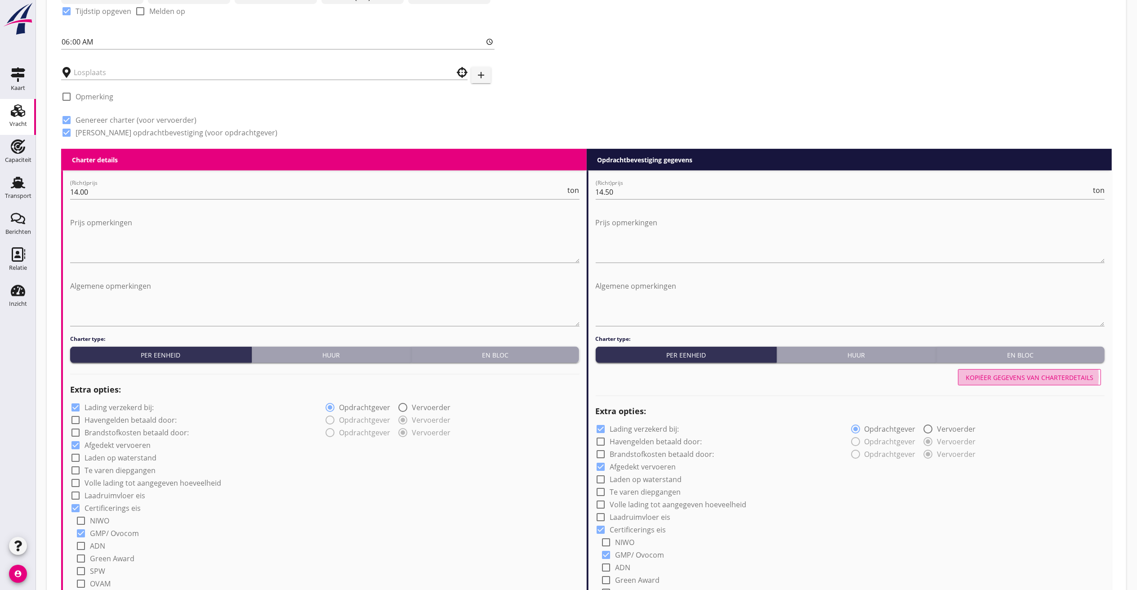
radio input "false"
radio input "true"
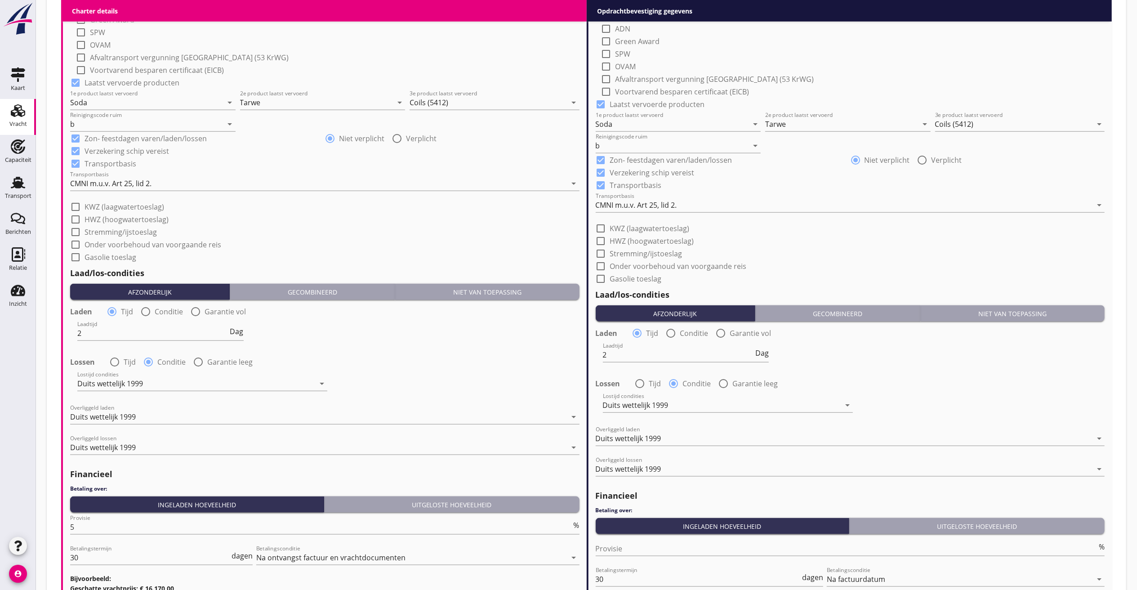
scroll to position [827, 0]
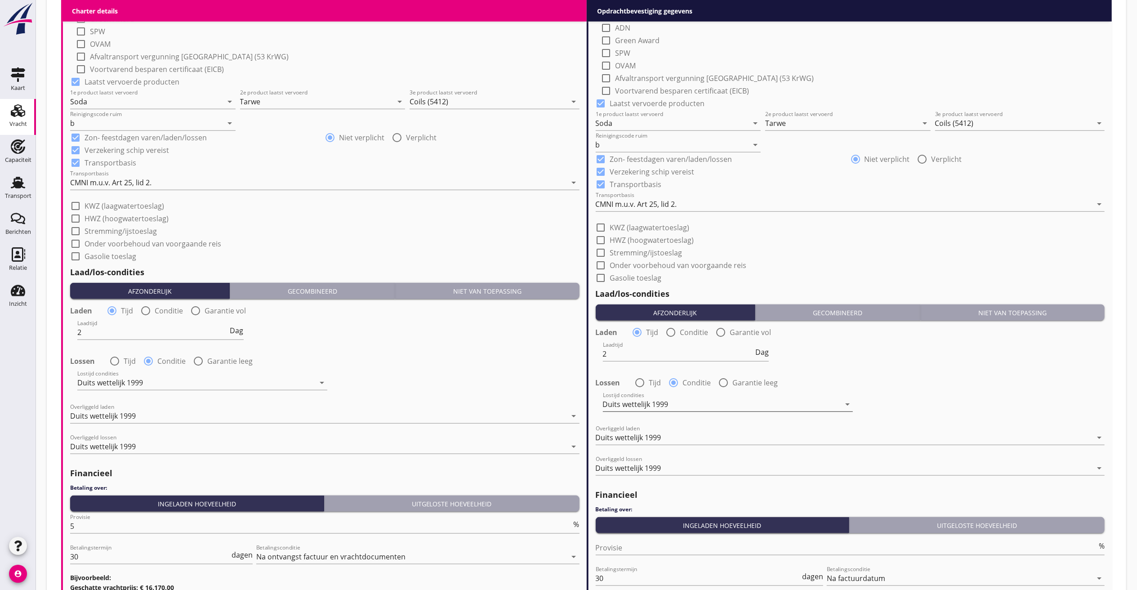
click at [684, 400] on div "Duits wettelijk 1999" at bounding box center [721, 404] width 237 height 14
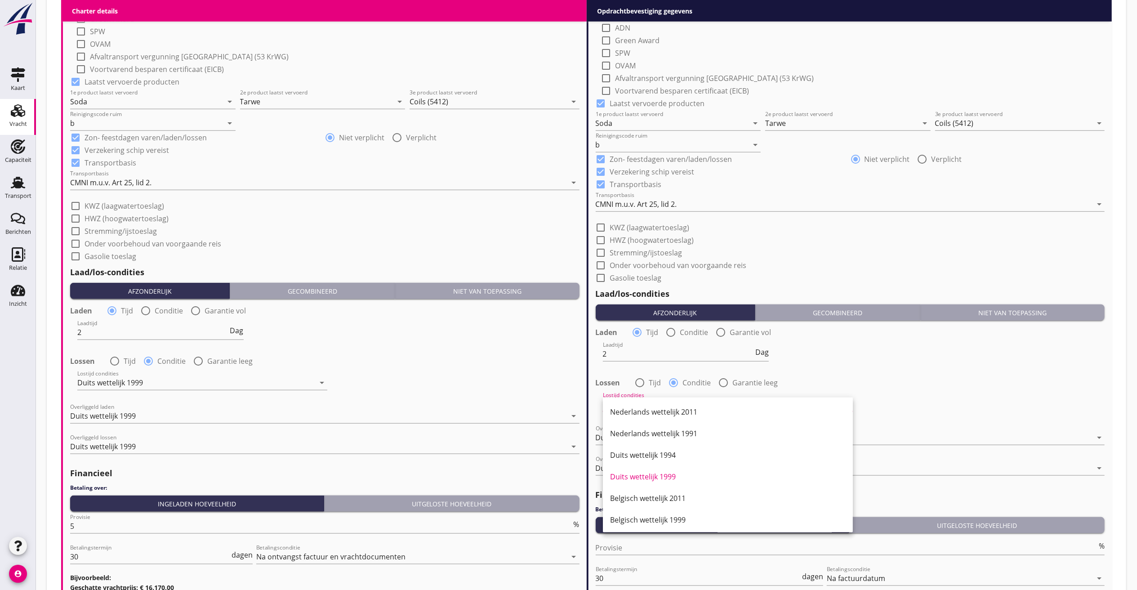
click at [637, 383] on div at bounding box center [639, 382] width 15 height 15
radio input "true"
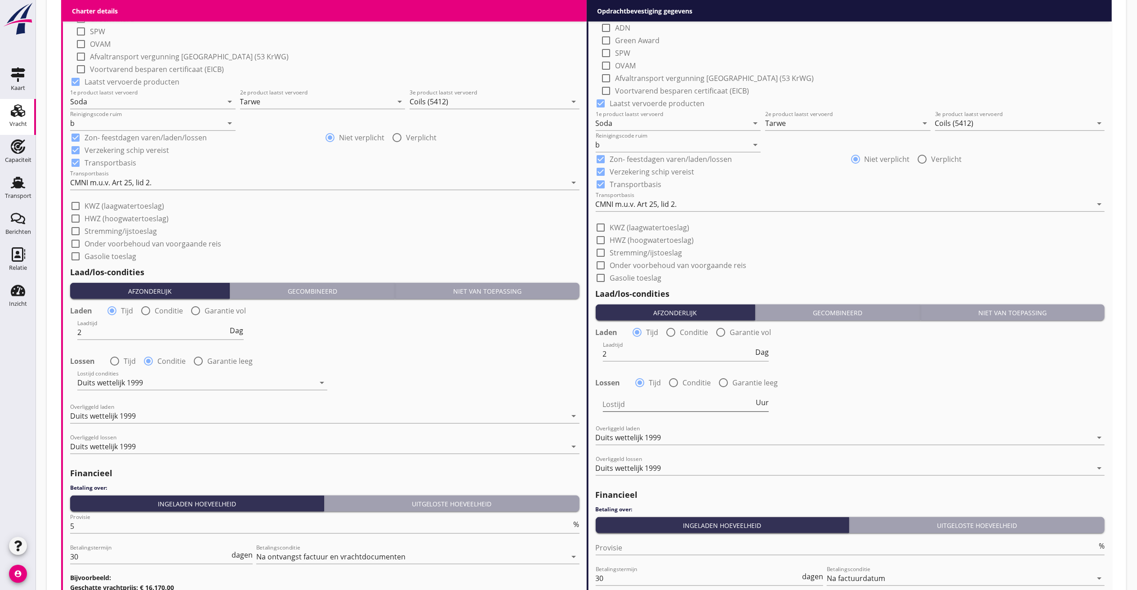
click at [757, 400] on span "Uur" at bounding box center [762, 402] width 13 height 7
type input "2"
click at [862, 400] on div "Lostijd 2 Dag" at bounding box center [850, 405] width 511 height 32
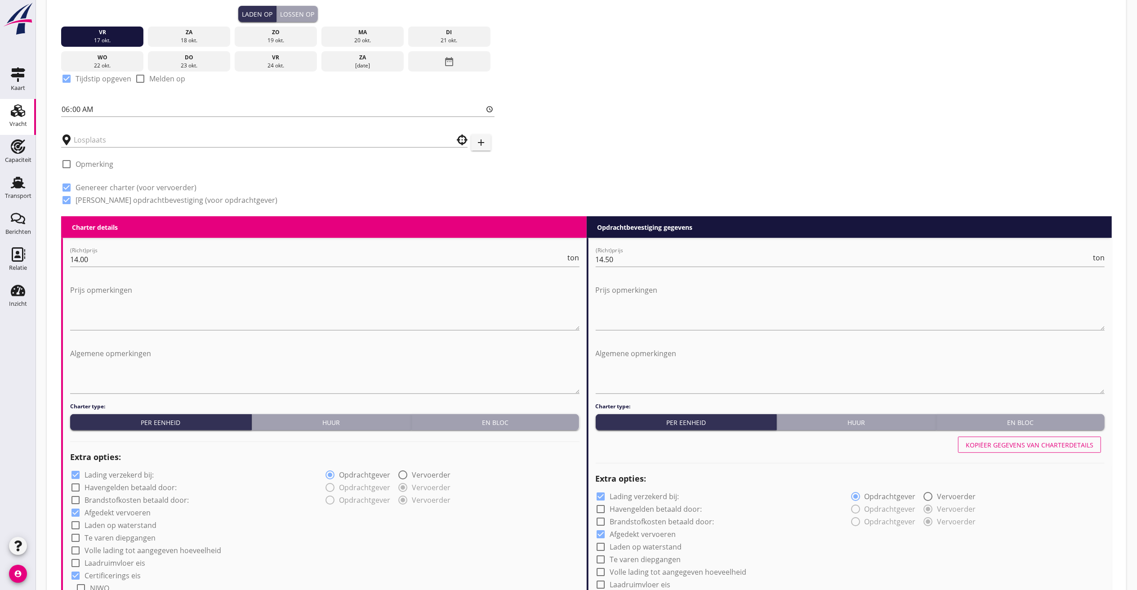
scroll to position [219, 0]
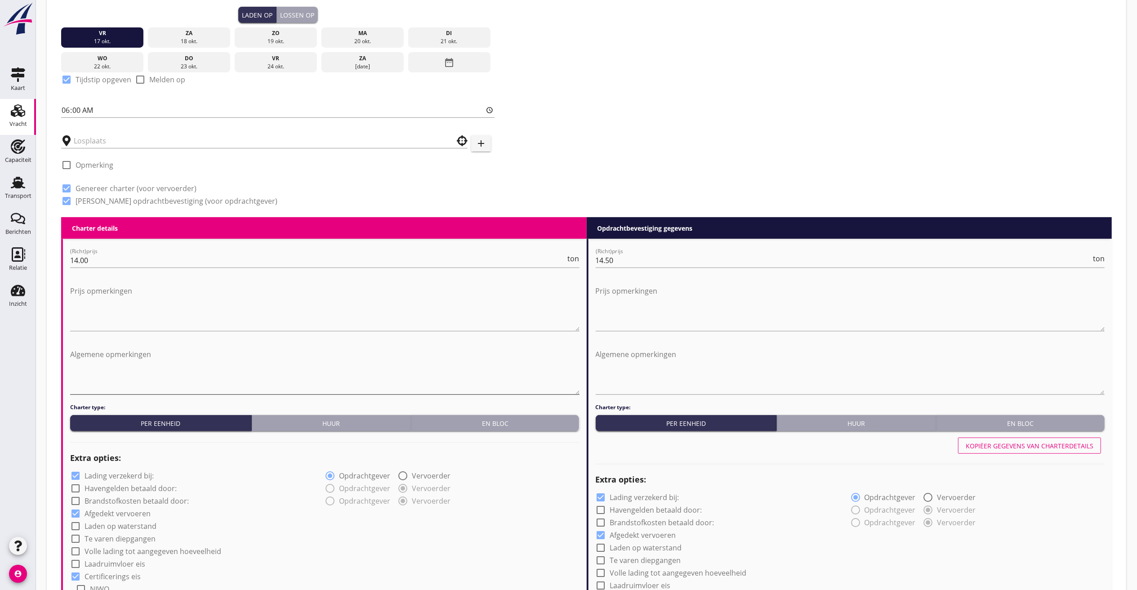
click at [130, 364] on textarea "Algemene opmerkingen" at bounding box center [324, 370] width 509 height 47
click at [625, 364] on textarea "Algemene opmerkingen" at bounding box center [850, 370] width 509 height 47
type textarea "Lóschbereit: 21/22-10-2025"
click at [160, 372] on textarea "Algemene opmerkingen" at bounding box center [324, 370] width 509 height 47
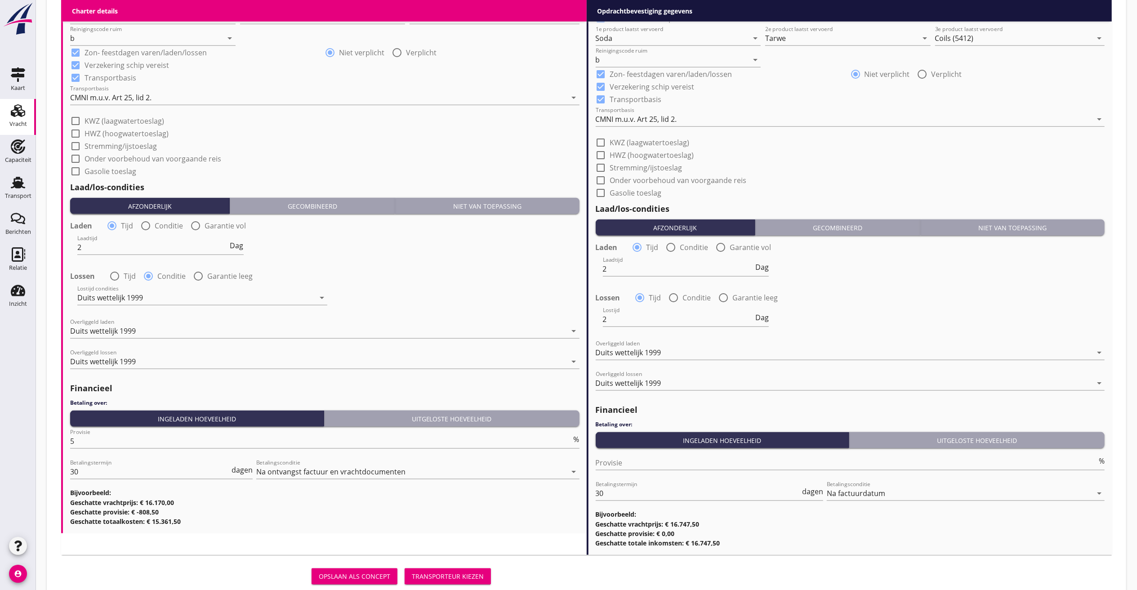
scroll to position [939, 0]
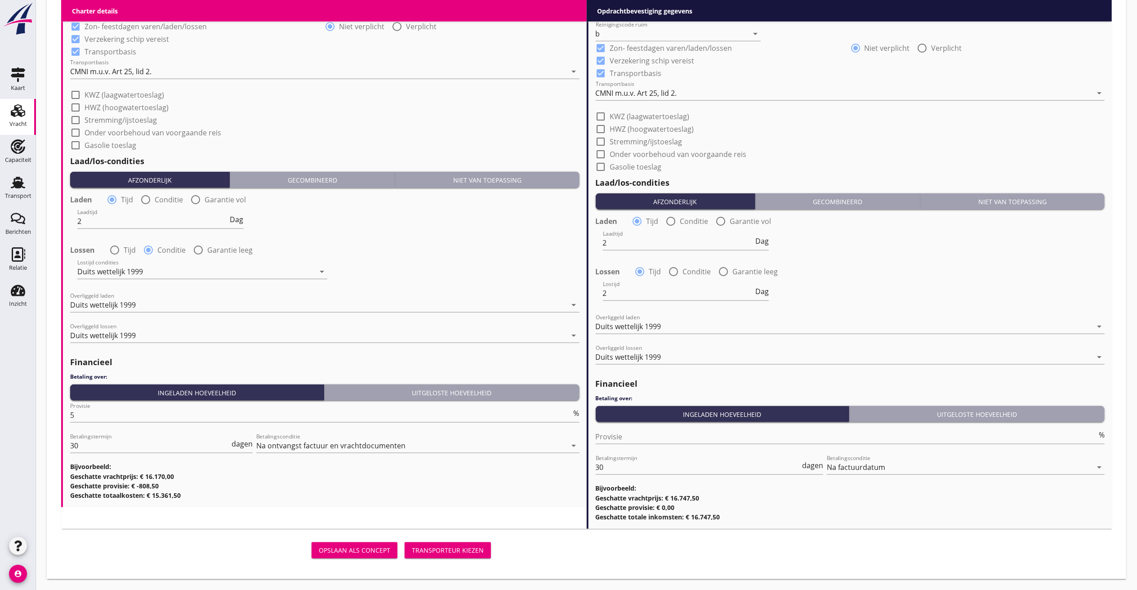
type textarea "Losgereed: 21/22-10-2025"
click at [432, 543] on button "Transporteur kiezen" at bounding box center [448, 550] width 86 height 16
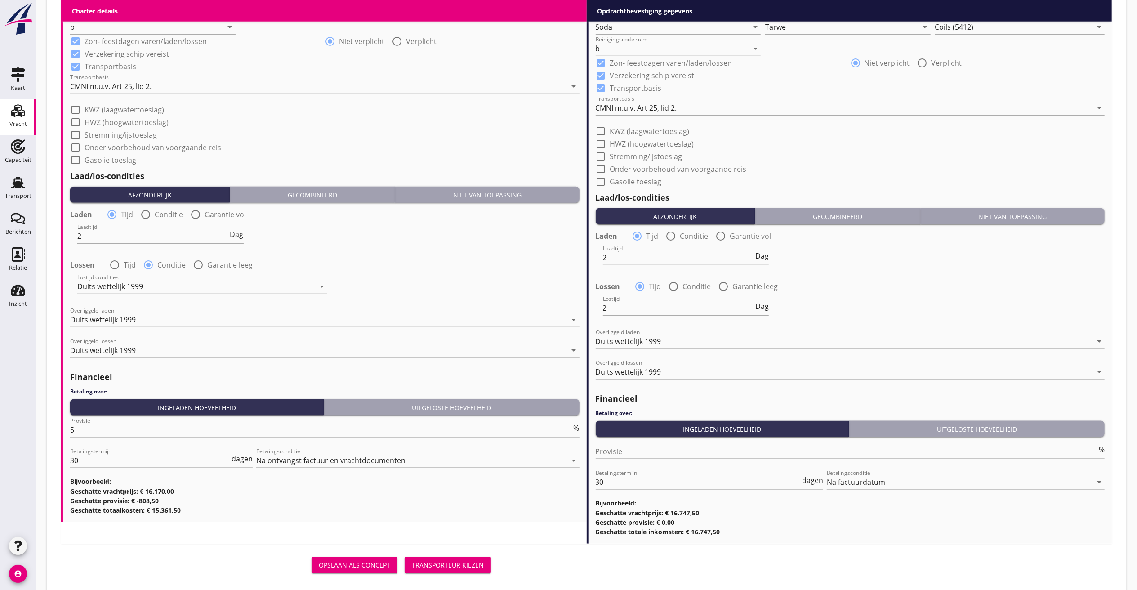
scroll to position [953, 0]
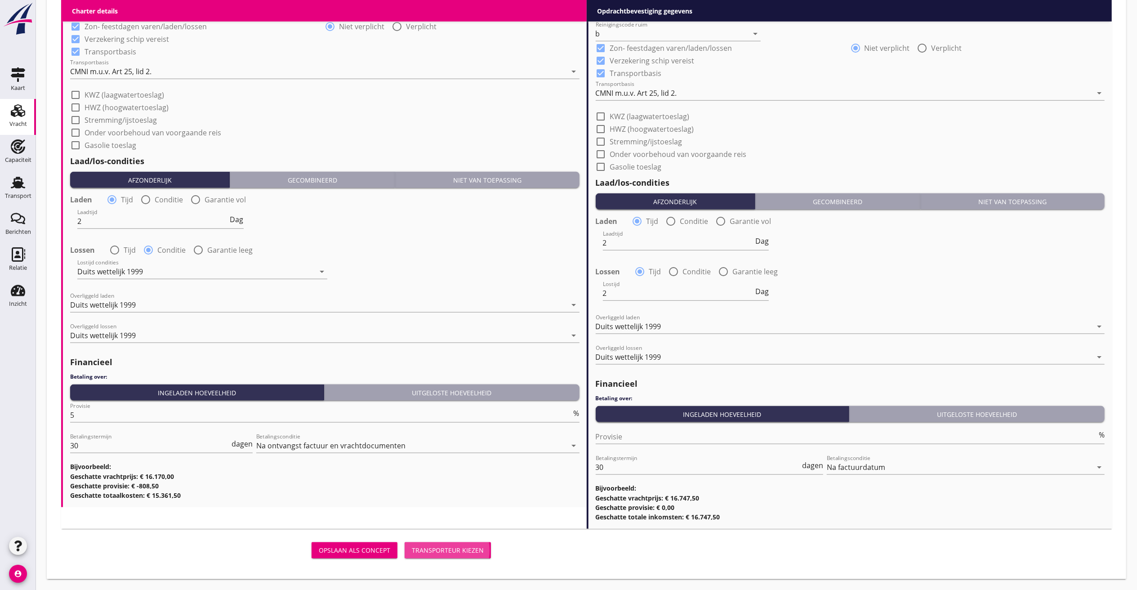
click at [425, 545] on div "Transporteur kiezen" at bounding box center [448, 549] width 72 height 9
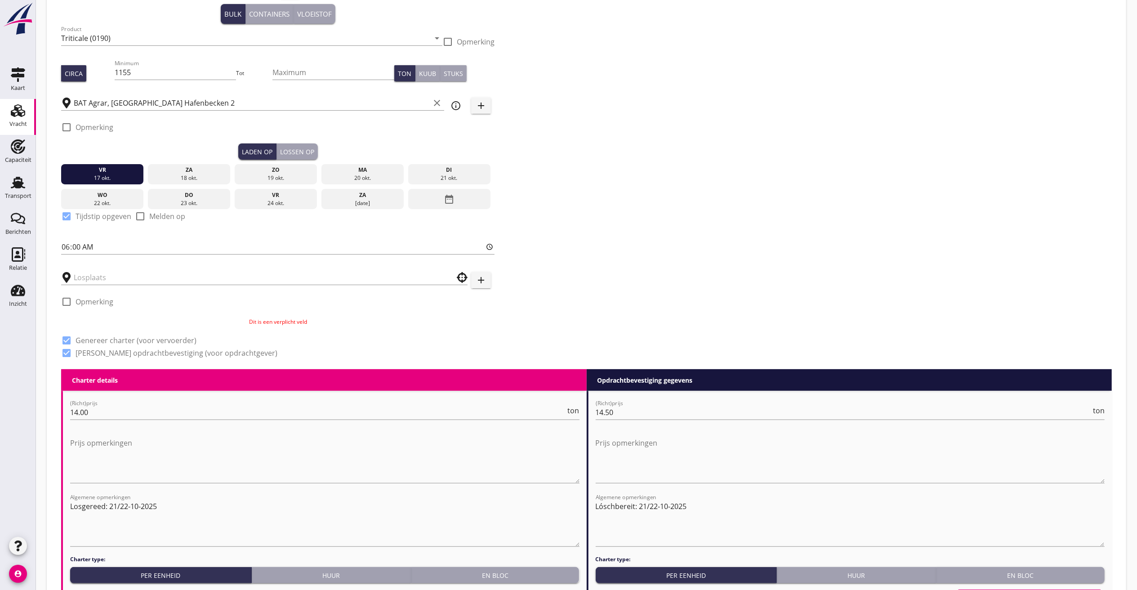
scroll to position [54, 0]
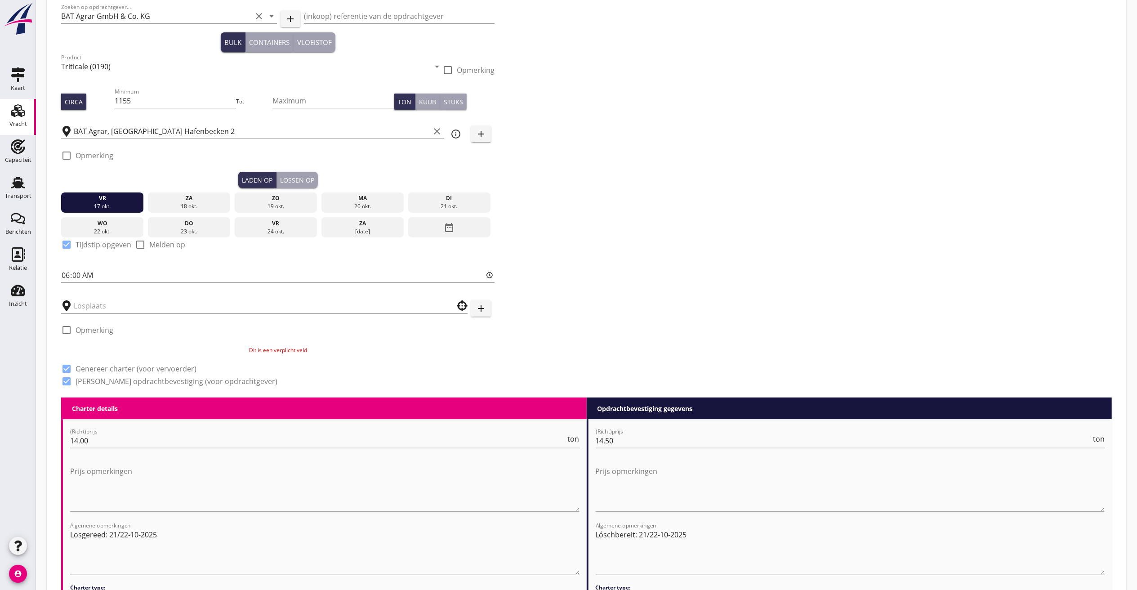
click at [136, 306] on input "text" at bounding box center [258, 305] width 369 height 14
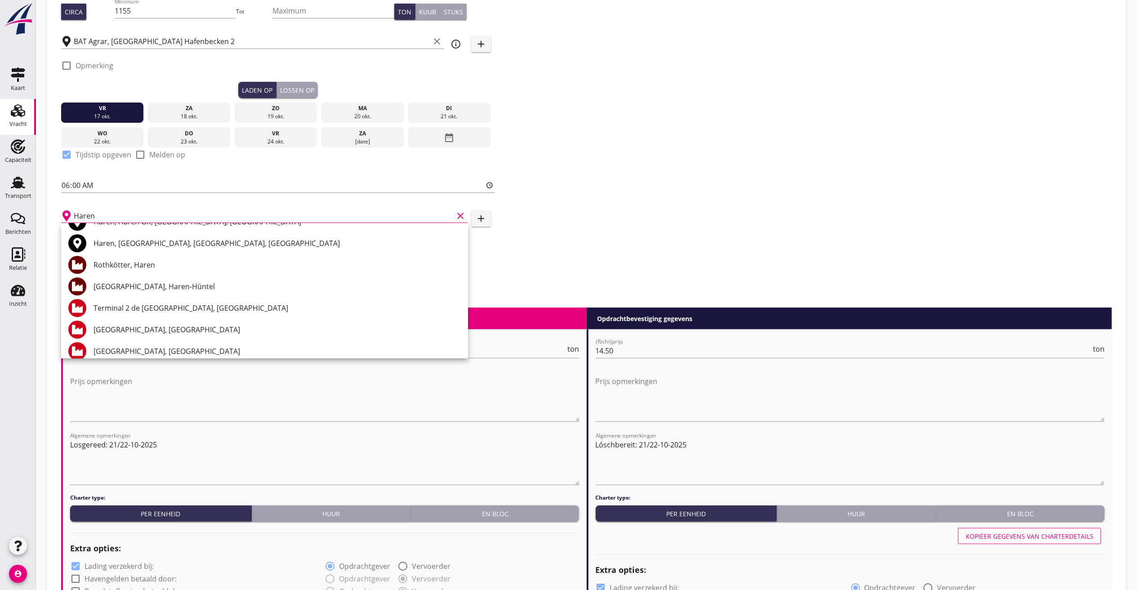
scroll to position [0, 0]
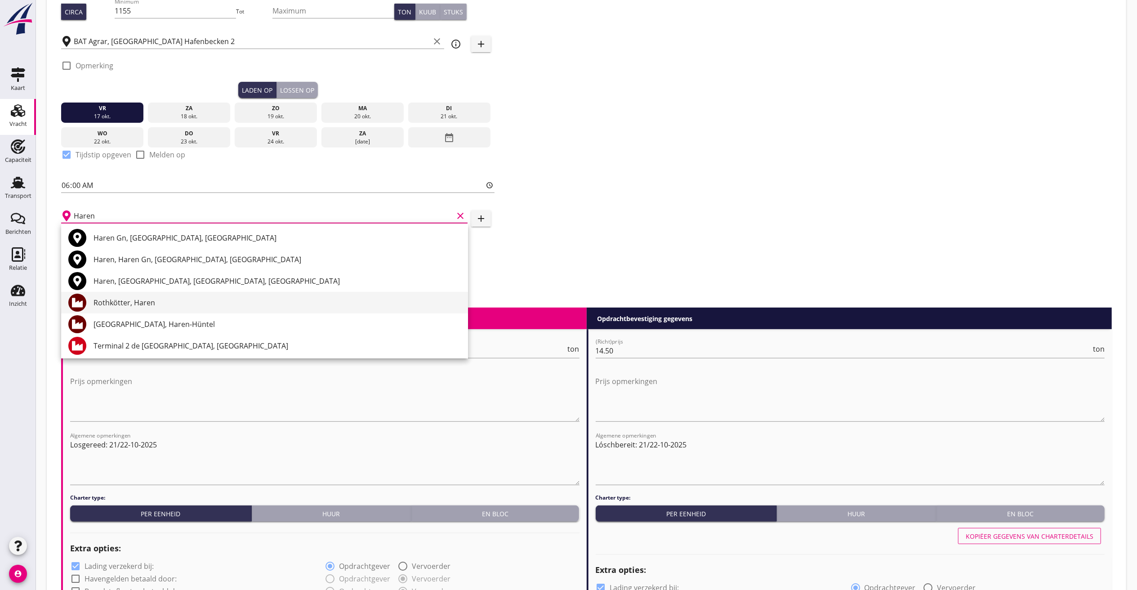
click at [142, 304] on div "Rothkötter, Haren" at bounding box center [277, 302] width 367 height 11
type input "Rothkötter, Haren"
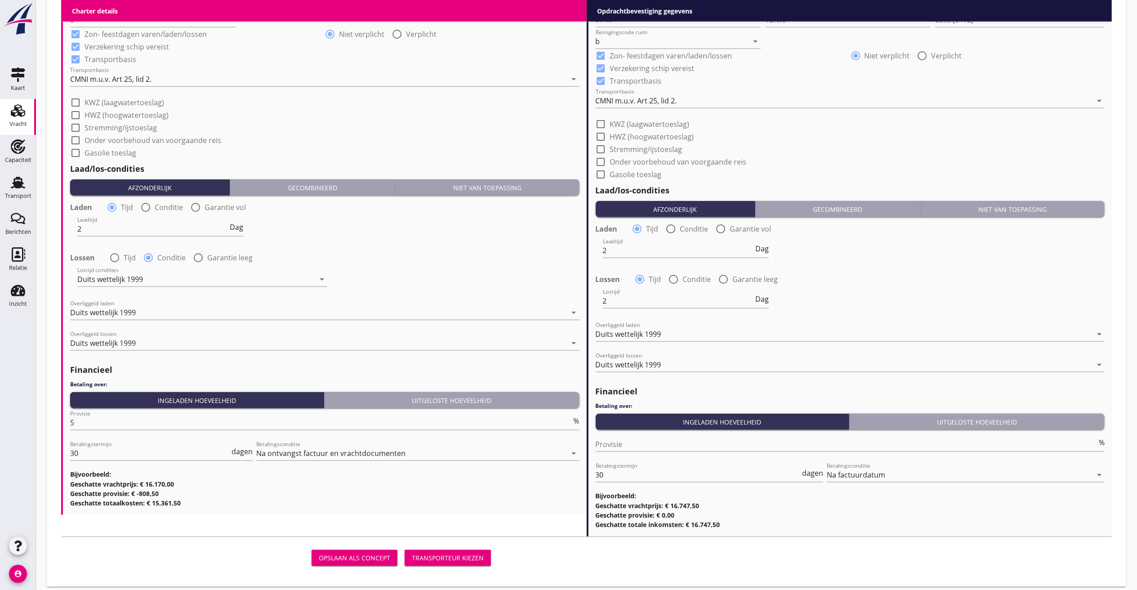
scroll to position [939, 0]
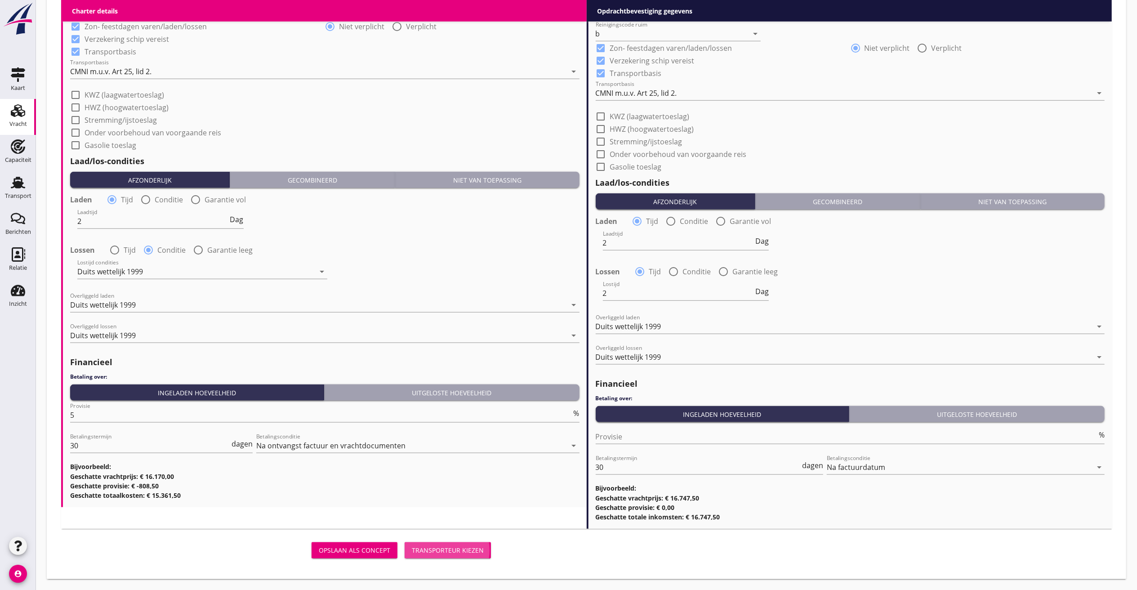
click at [432, 551] on div "Transporteur kiezen" at bounding box center [448, 549] width 72 height 9
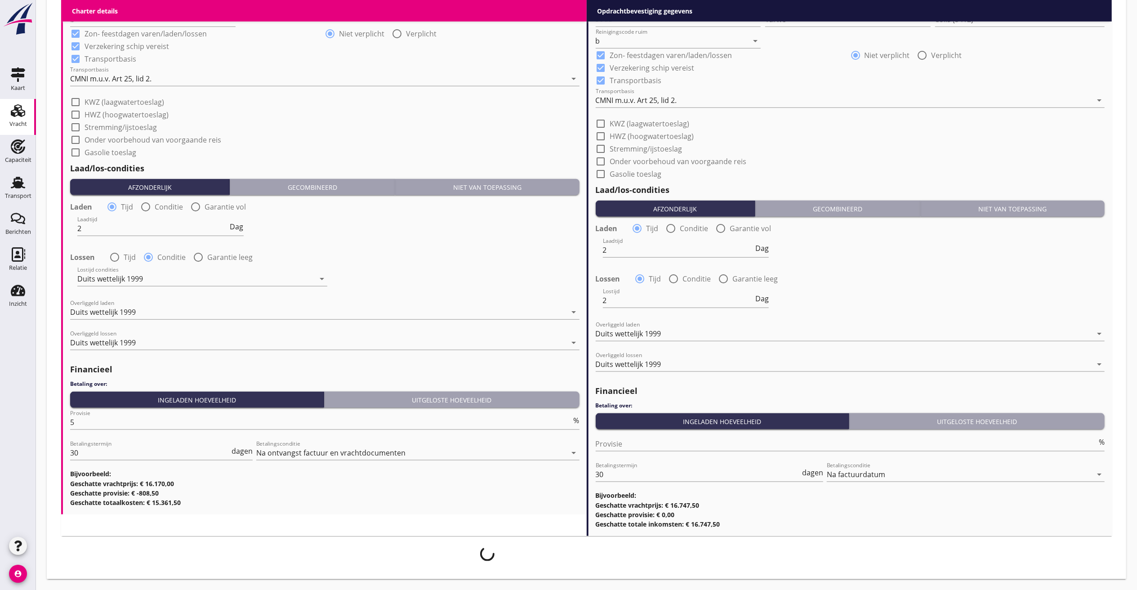
scroll to position [931, 0]
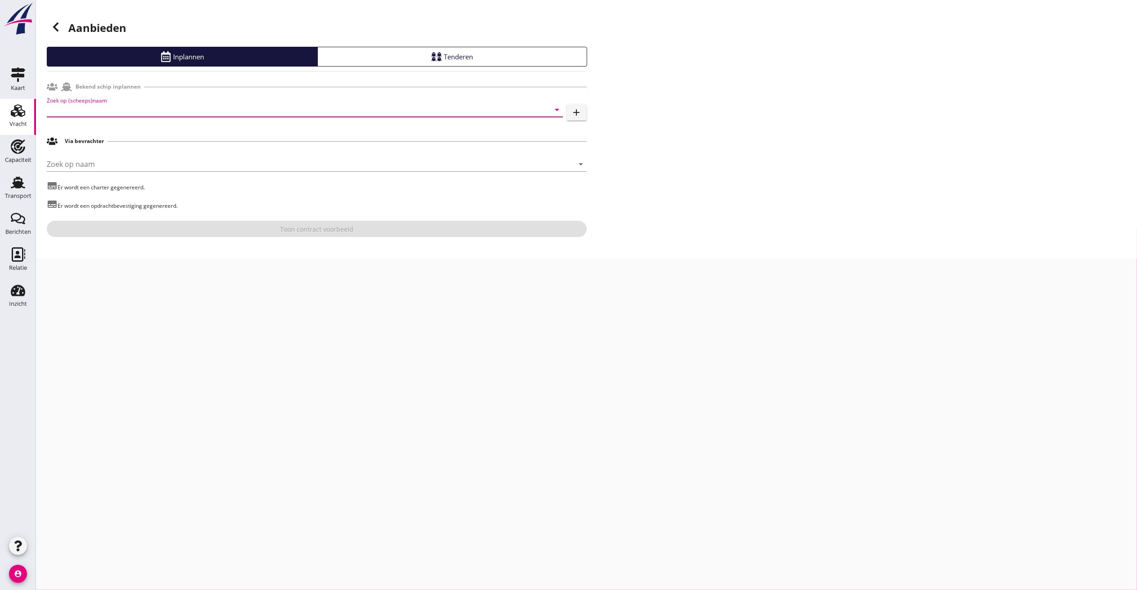
click at [72, 106] on input "Zoek op (scheeps)naam" at bounding box center [292, 109] width 491 height 14
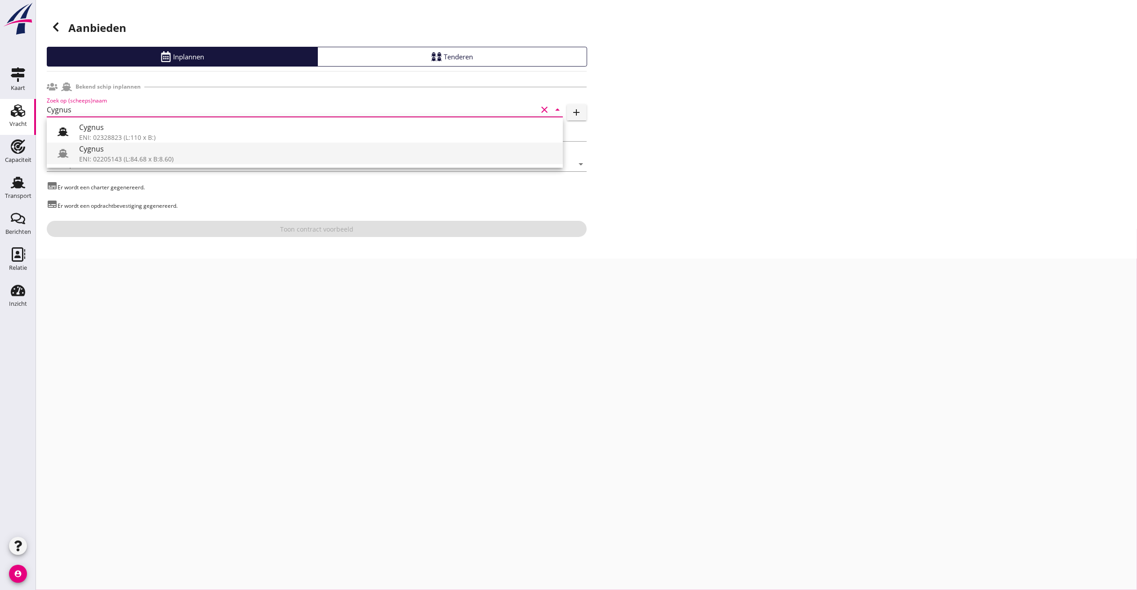
click at [101, 159] on div "ENI: 02205143 (L:84.68 x B:8.60)" at bounding box center [317, 158] width 476 height 9
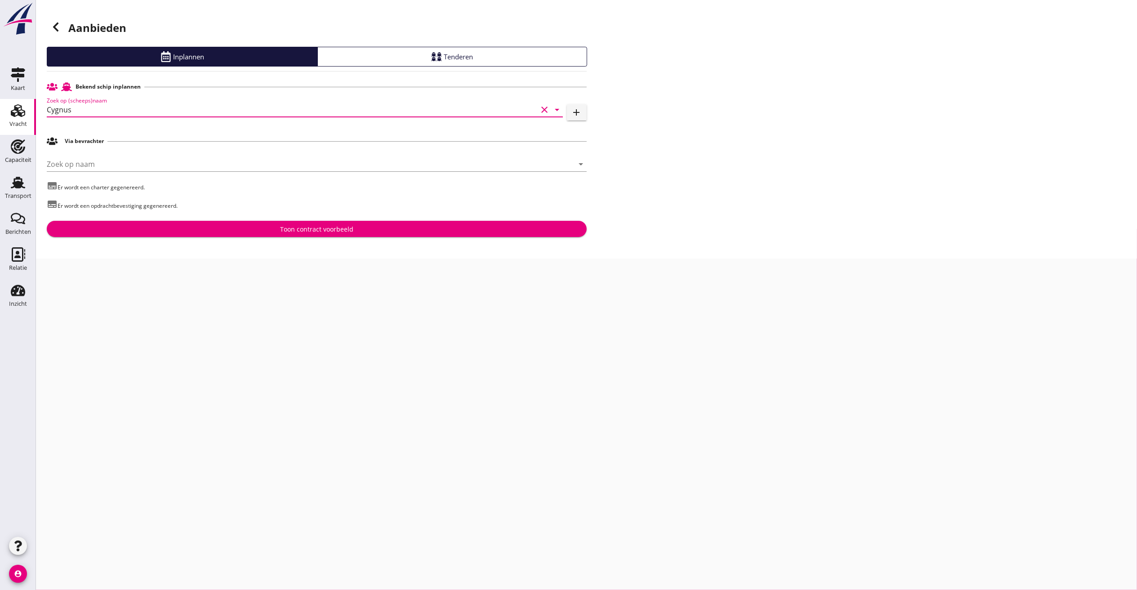
type input "Cygnus"
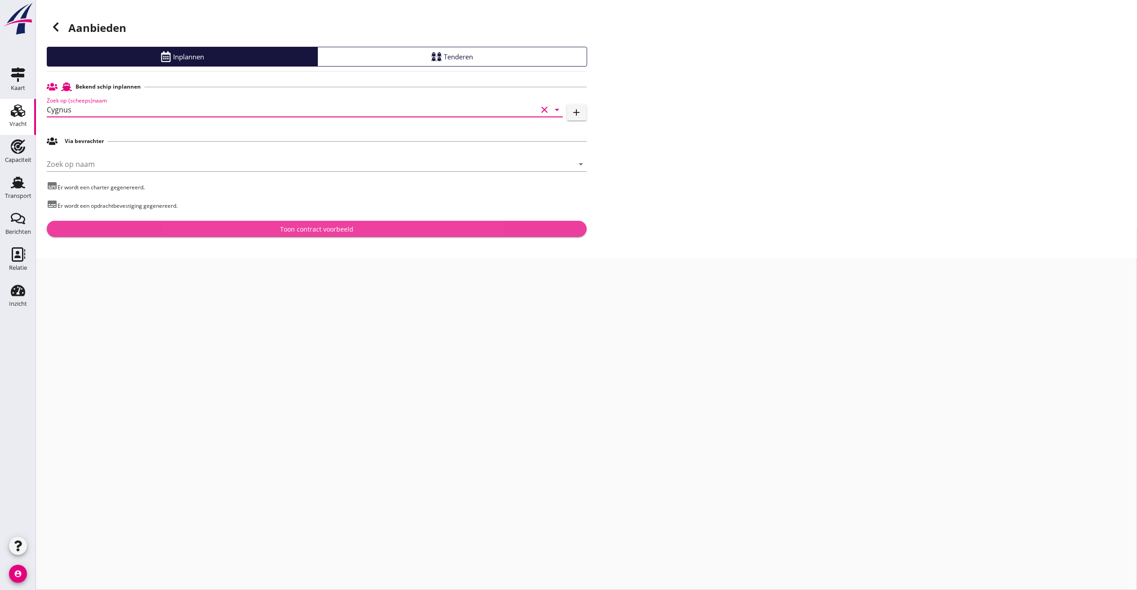
click at [254, 224] on div "Toon contract voorbeeld" at bounding box center [316, 228] width 525 height 9
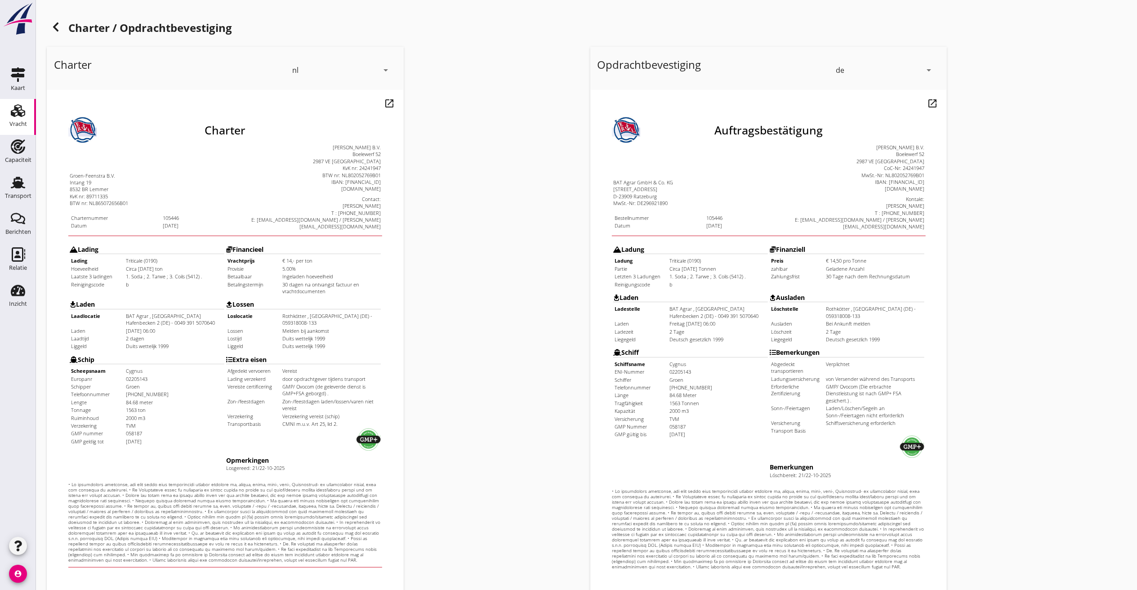
scroll to position [76, 0]
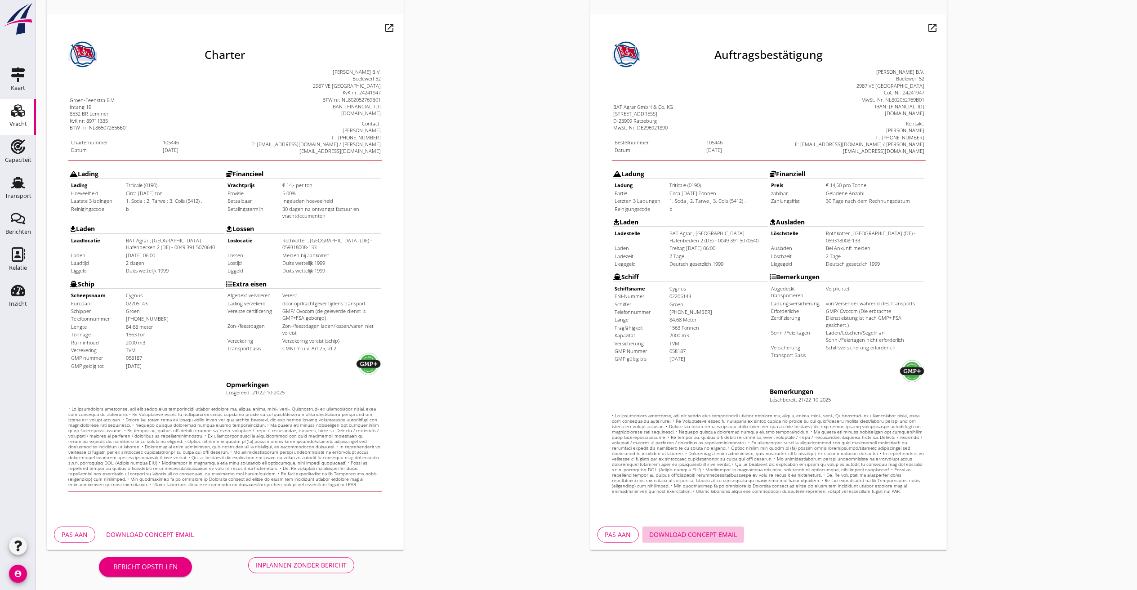
click at [663, 534] on div "Download concept email" at bounding box center [694, 534] width 88 height 9
drag, startPoint x: 77, startPoint y: 526, endPoint x: 97, endPoint y: 517, distance: 21.9
click at [78, 526] on button "Pas aan" at bounding box center [74, 534] width 41 height 16
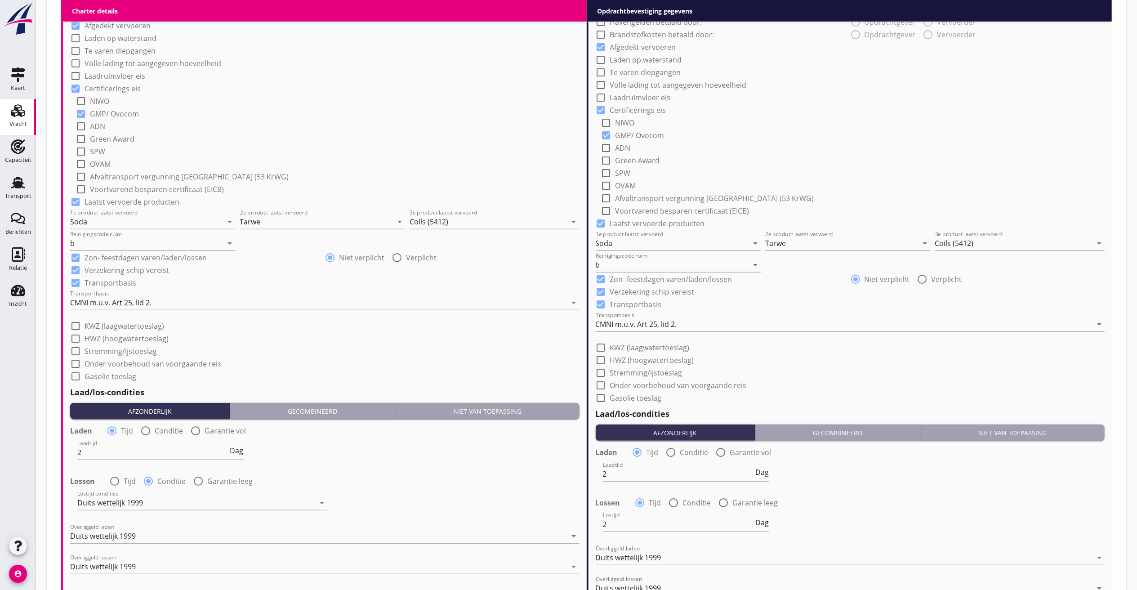
scroll to position [719, 0]
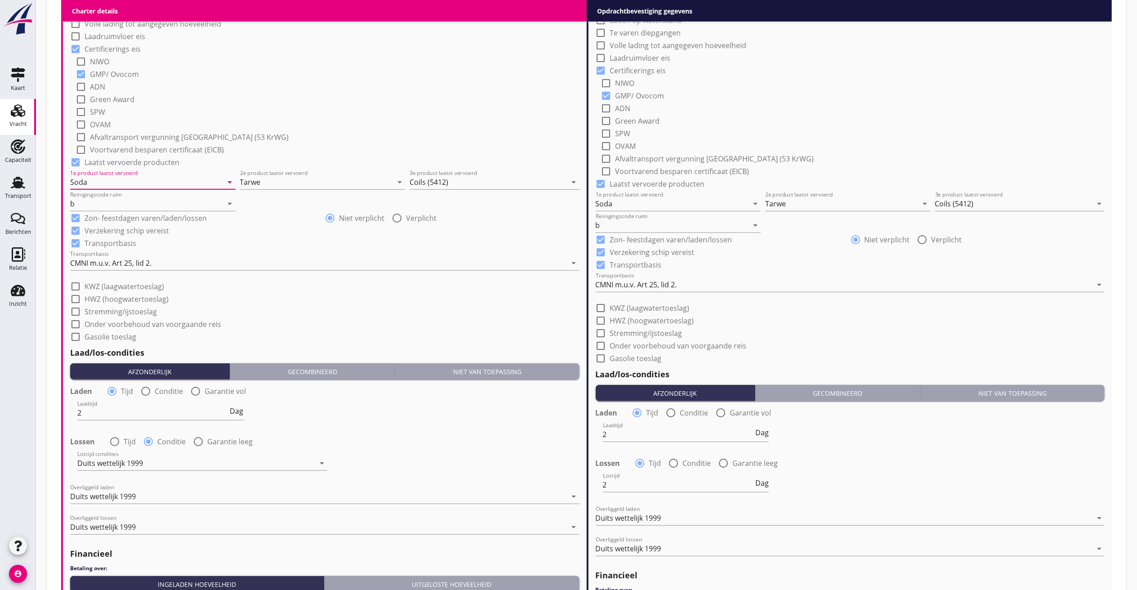
click at [98, 178] on input "Soda" at bounding box center [146, 182] width 153 height 14
click at [99, 178] on input "Soda" at bounding box center [146, 182] width 153 height 14
click at [94, 207] on div "Soda (8130)" at bounding box center [152, 204] width 151 height 11
type input "Soda (8130)"
click at [280, 181] on input "Tarwe" at bounding box center [316, 182] width 153 height 14
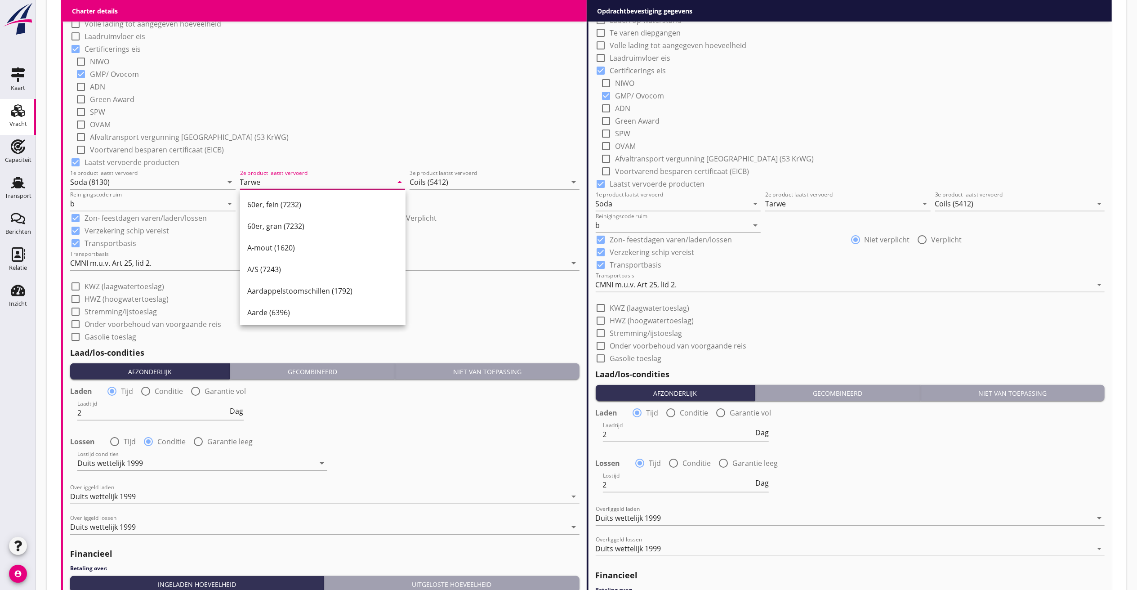
click at [270, 183] on input "Tarwe" at bounding box center [316, 182] width 153 height 14
click at [266, 281] on div "Tarwe (110)" at bounding box center [322, 291] width 151 height 22
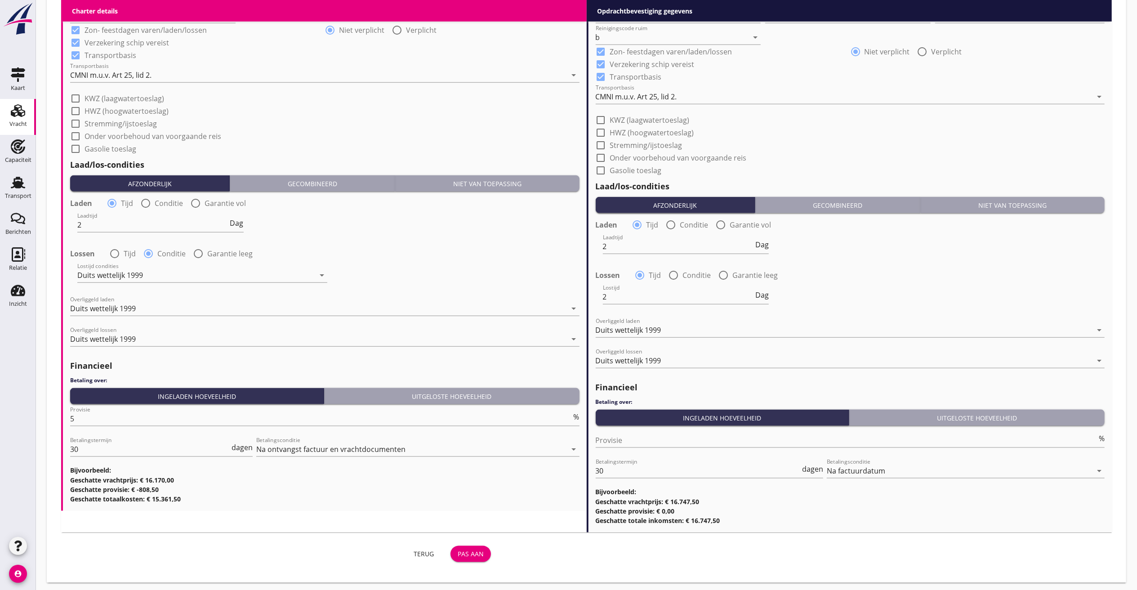
scroll to position [911, 0]
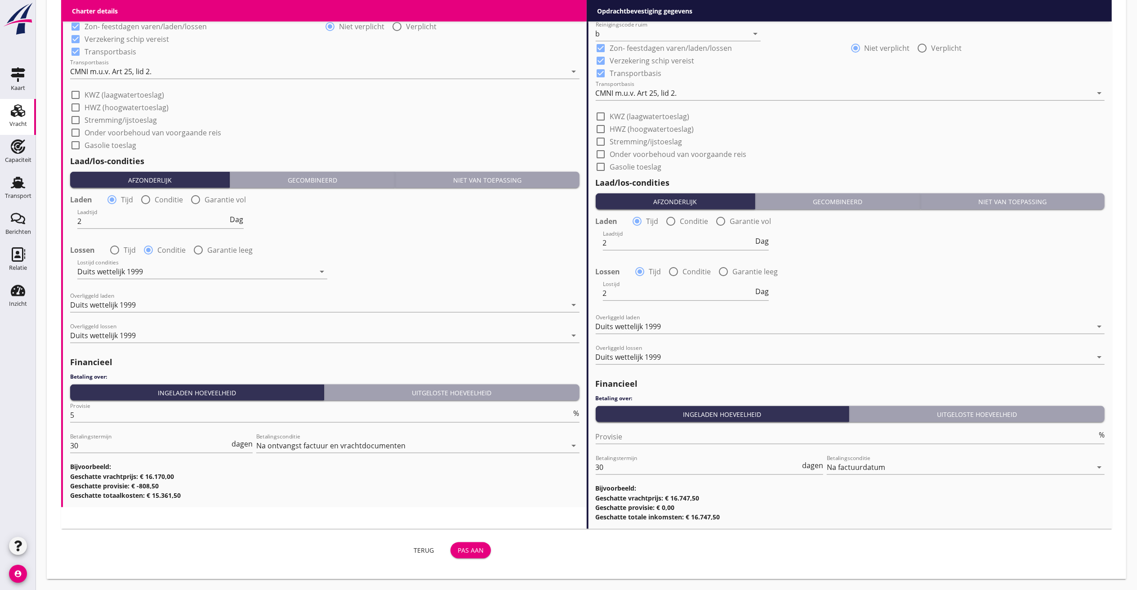
type input "Tarwe (110)"
click at [477, 549] on div "Pas aan" at bounding box center [471, 549] width 26 height 9
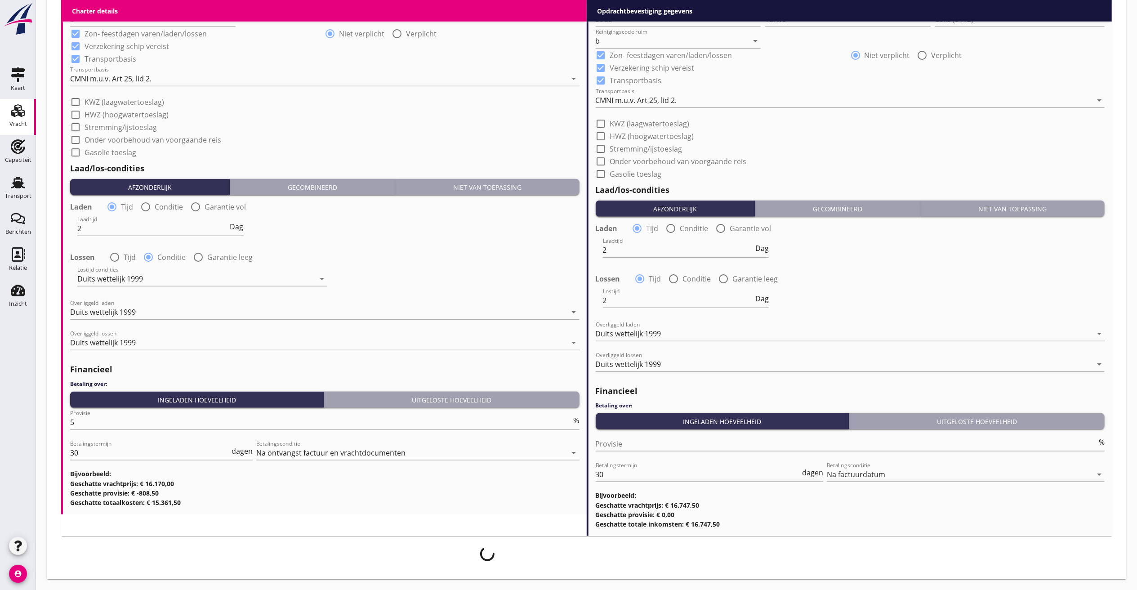
scroll to position [904, 0]
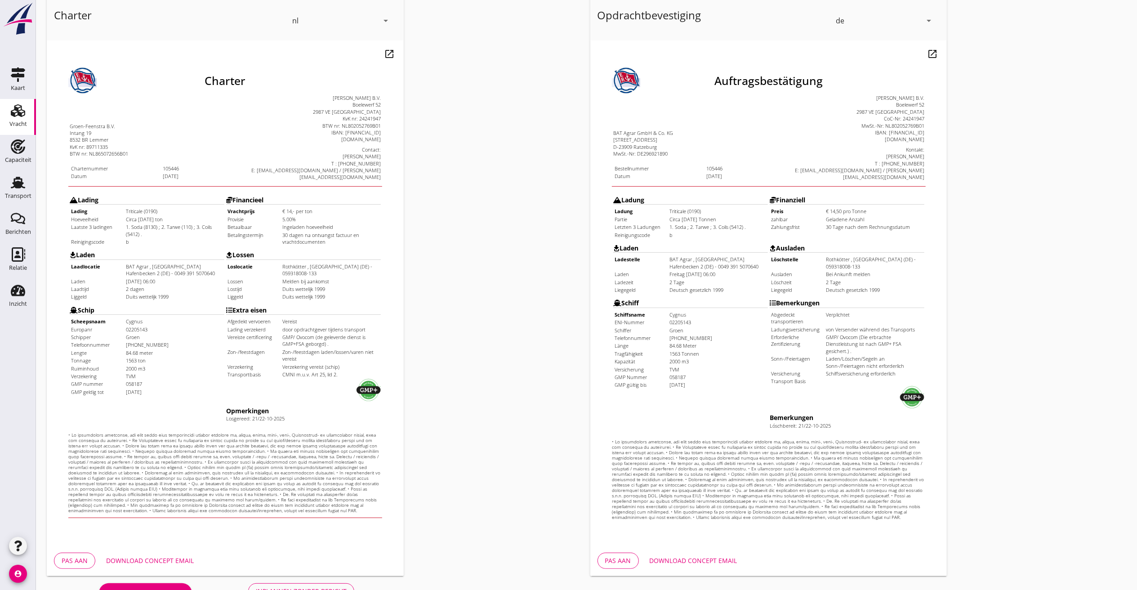
scroll to position [76, 0]
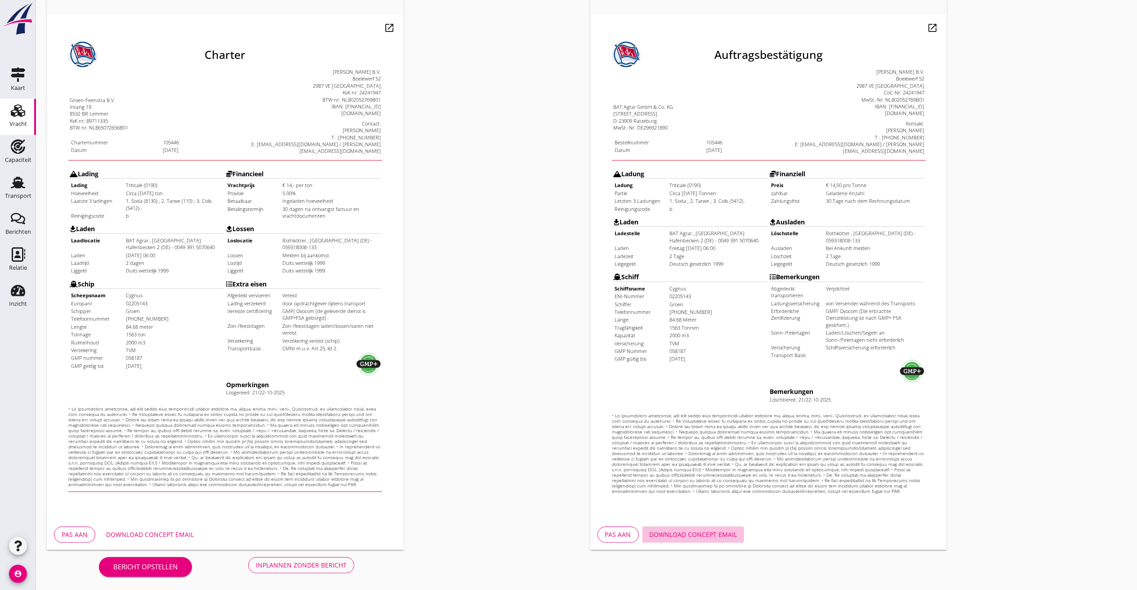
click at [682, 533] on div "Download concept email" at bounding box center [694, 534] width 88 height 9
click at [146, 530] on div "Download concept email" at bounding box center [150, 534] width 88 height 9
click at [156, 538] on div "Download concept email" at bounding box center [150, 534] width 88 height 9
click at [315, 564] on div "Inplannen zonder bericht" at bounding box center [301, 564] width 91 height 9
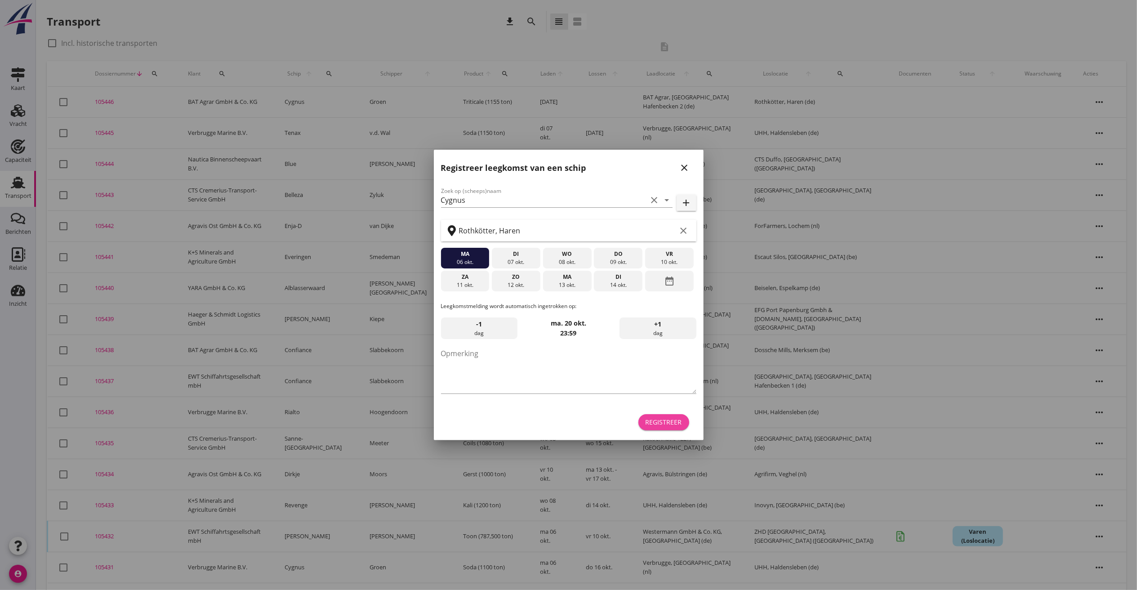
click at [673, 421] on div "Registreer" at bounding box center [664, 421] width 36 height 9
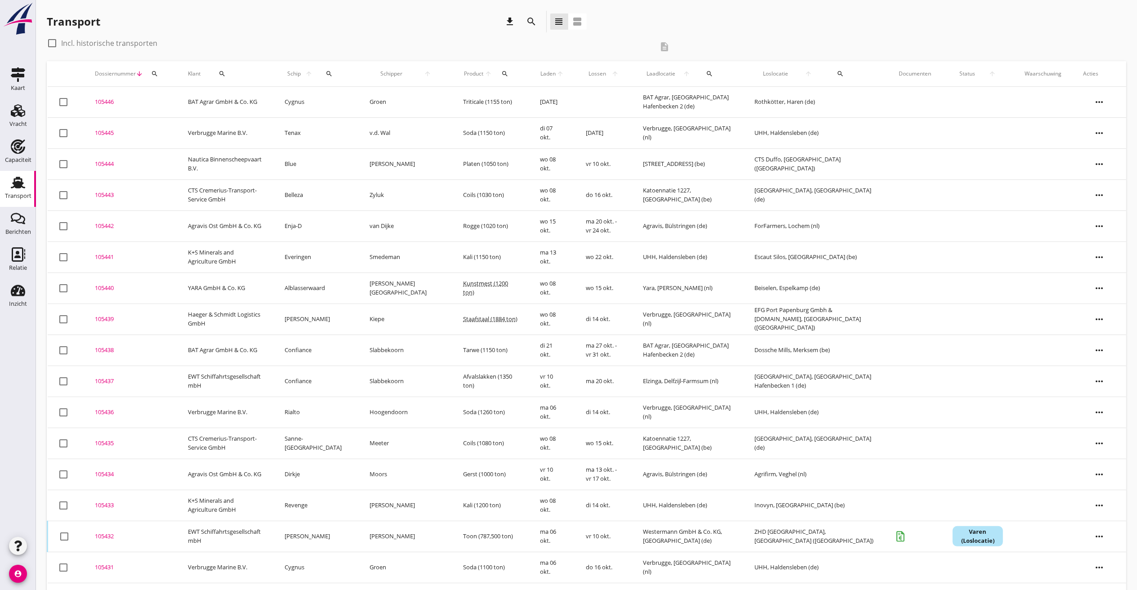
drag, startPoint x: 99, startPoint y: 315, endPoint x: 166, endPoint y: 310, distance: 66.7
click at [99, 315] on td "105439 upload_file Drop hier uw bestand om het aan het dossier toe te voegen" at bounding box center [130, 318] width 93 height 31
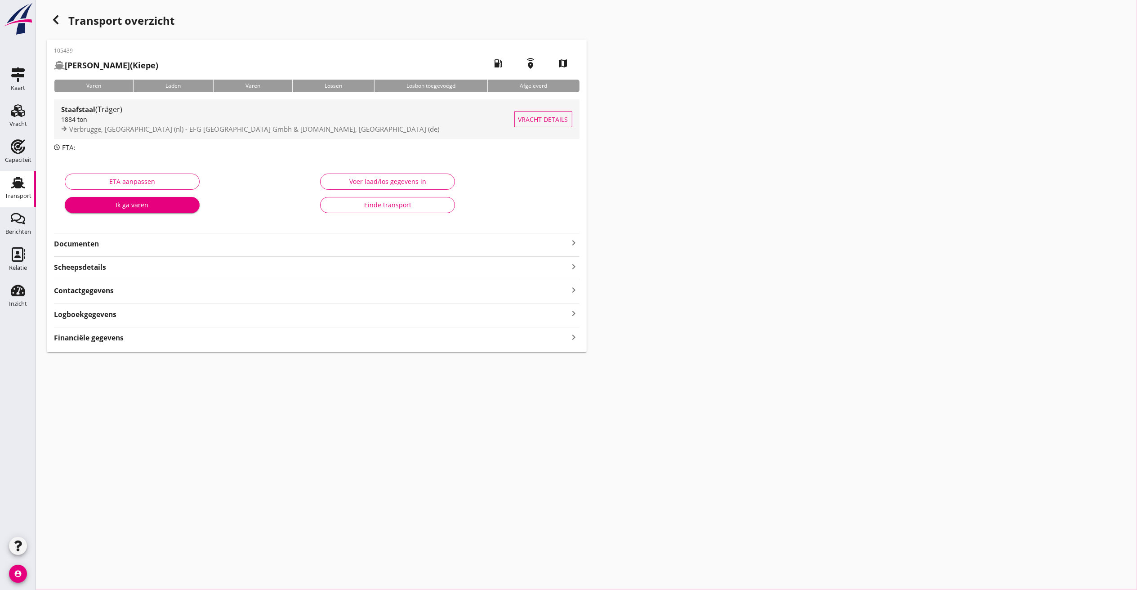
click at [95, 111] on strong "Staafstaal" at bounding box center [78, 109] width 34 height 9
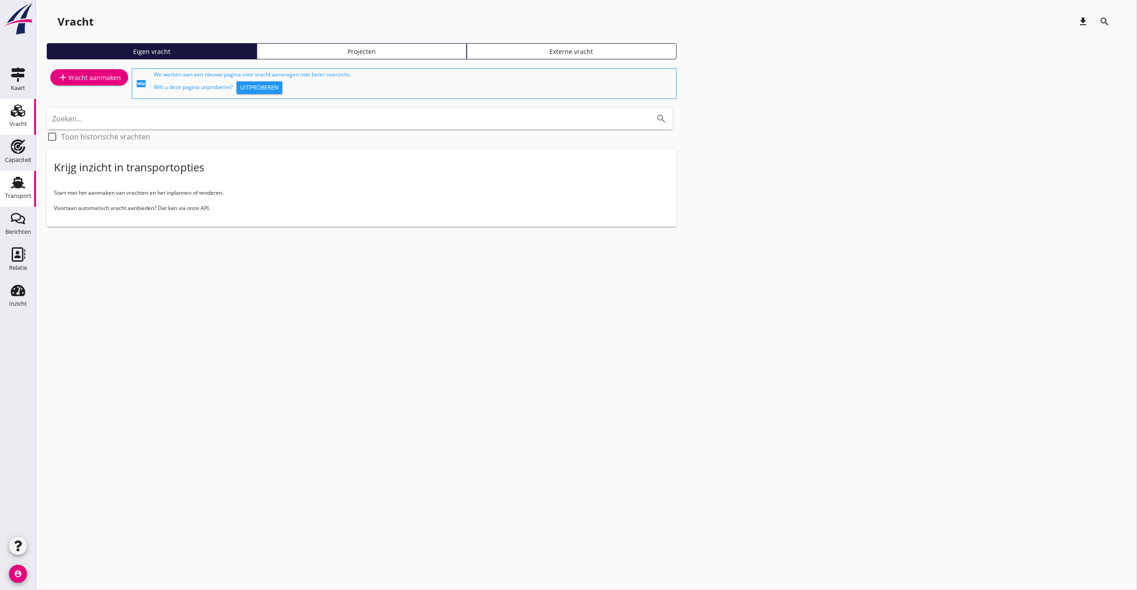
click at [21, 187] on icon "Transport" at bounding box center [18, 182] width 14 height 14
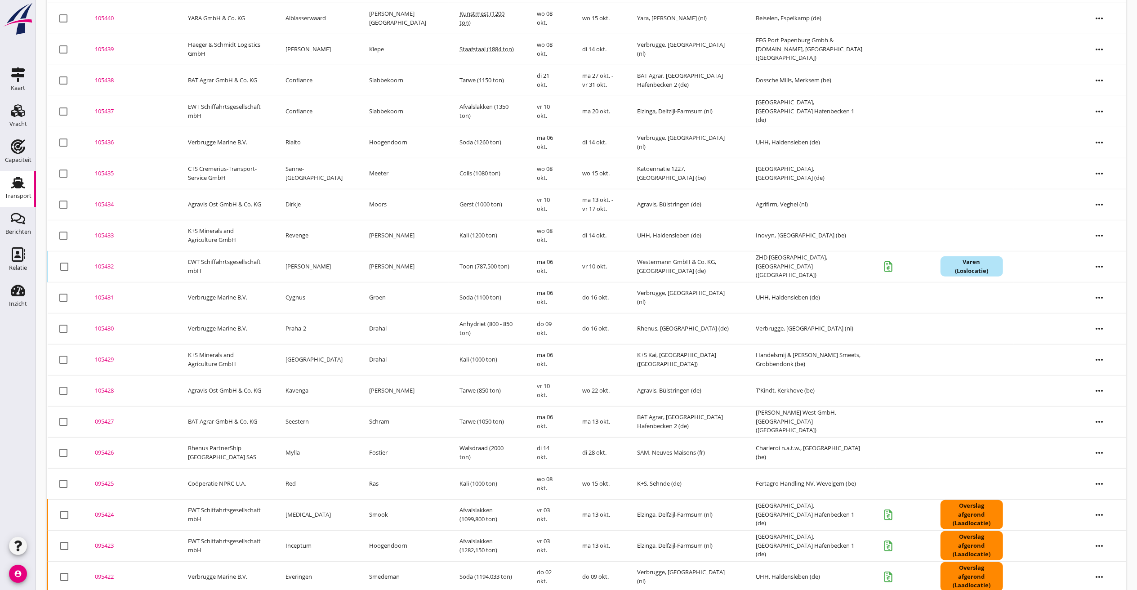
scroll to position [360, 0]
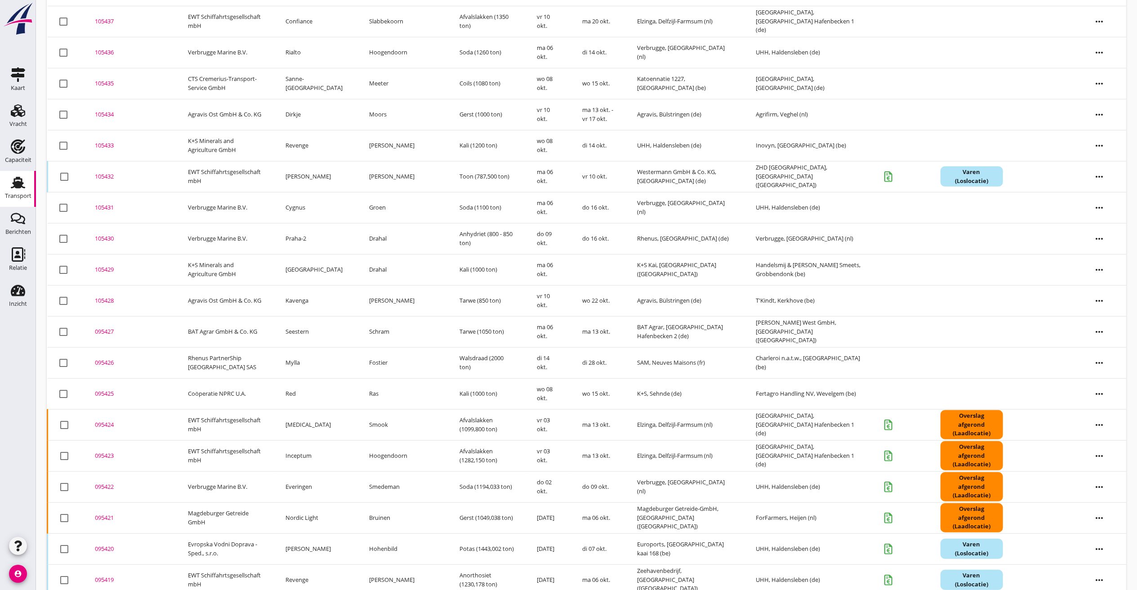
click at [687, 265] on td "K+S Kai, [GEOGRAPHIC_DATA] ([GEOGRAPHIC_DATA])" at bounding box center [685, 269] width 119 height 31
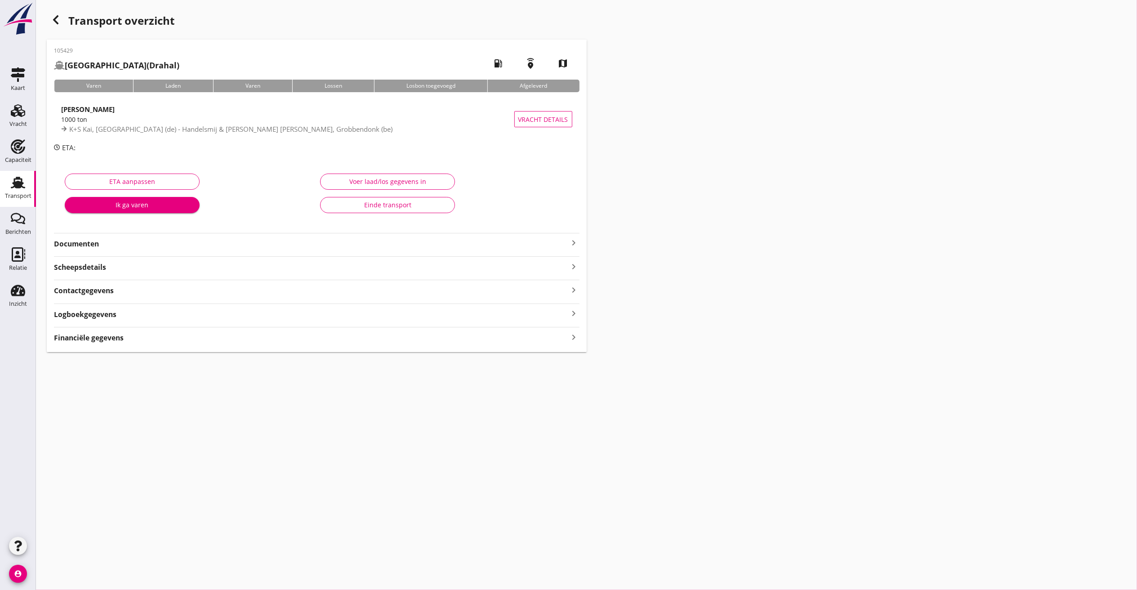
click at [58, 17] on use "button" at bounding box center [55, 19] width 5 height 9
